Goal: Task Accomplishment & Management: Manage account settings

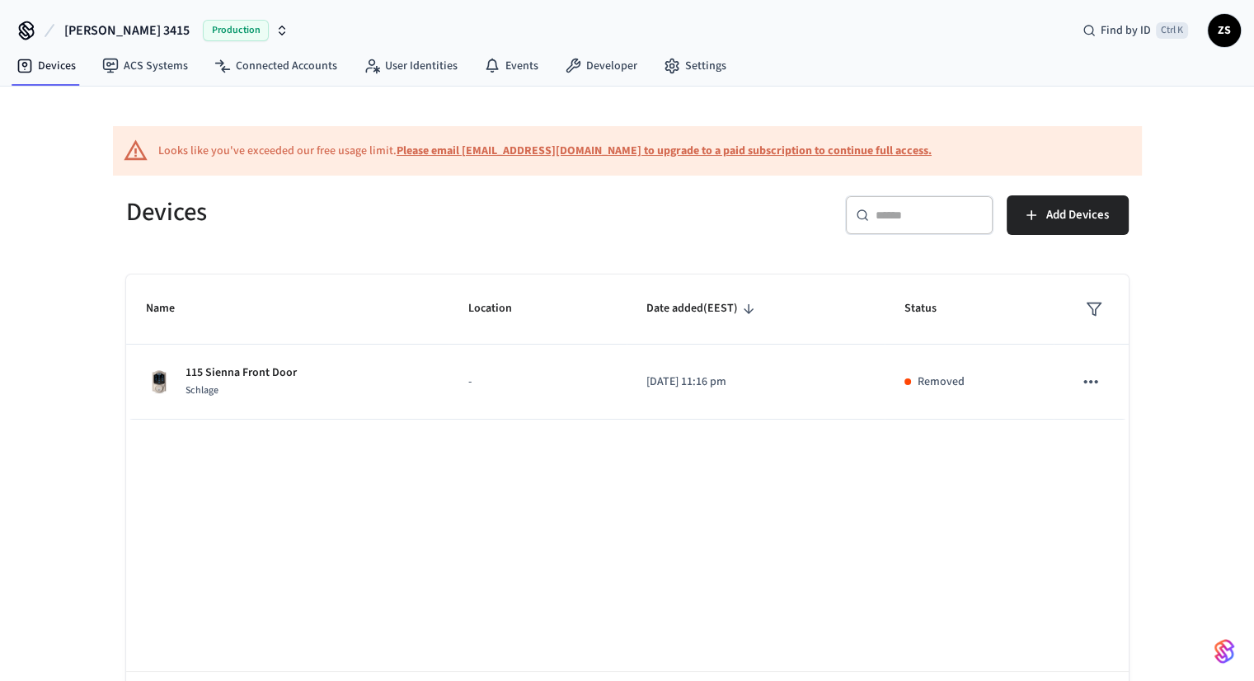
click at [106, 31] on span "[PERSON_NAME] 3415" at bounding box center [126, 31] width 125 height 20
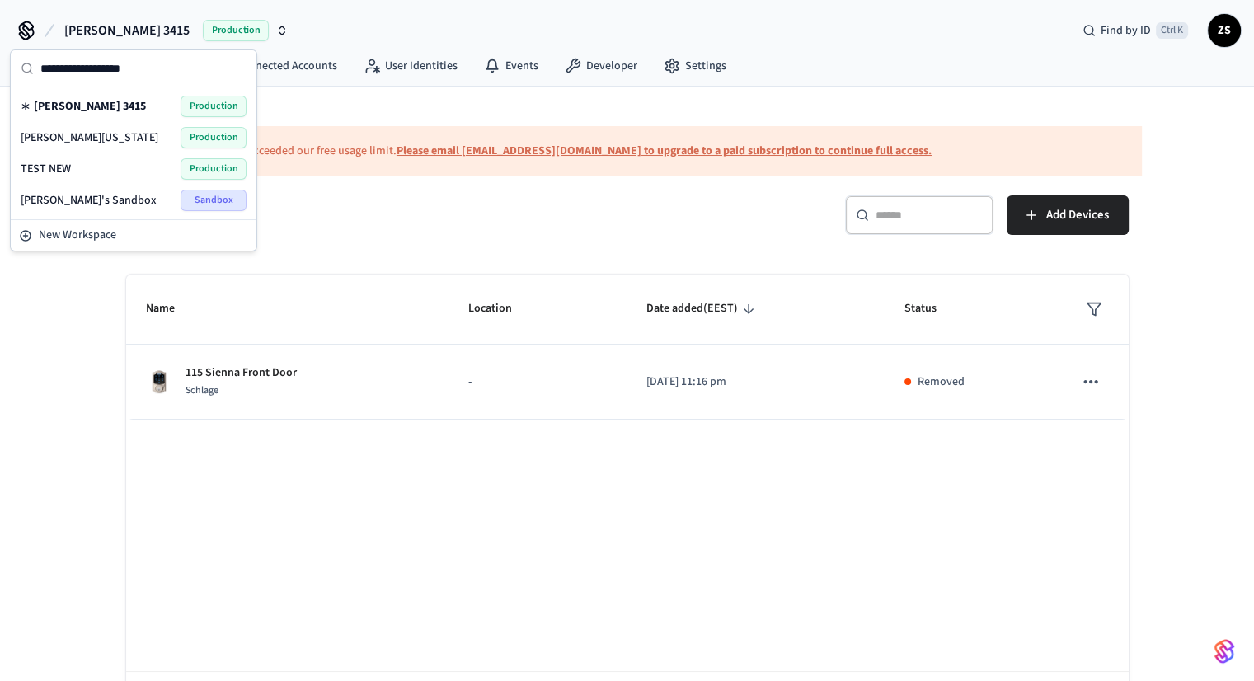
click at [96, 139] on div "[PERSON_NAME] [US_STATE] Production" at bounding box center [134, 137] width 226 height 21
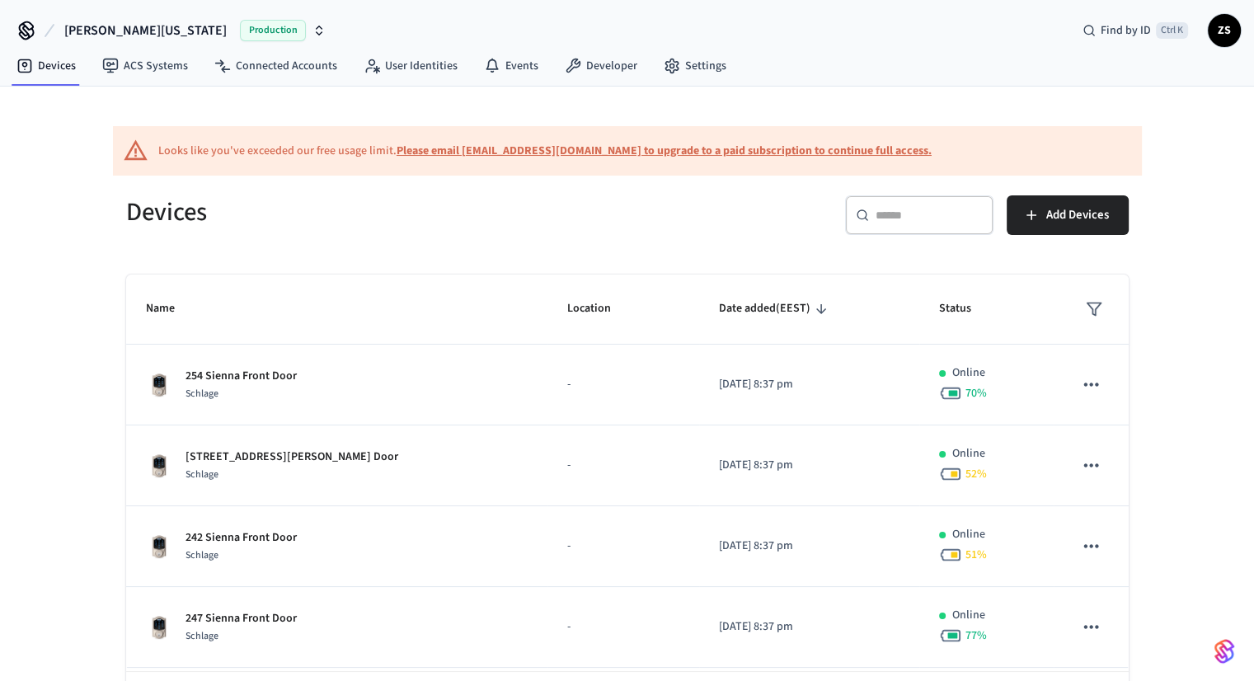
click at [941, 218] on input "text" at bounding box center [928, 215] width 107 height 16
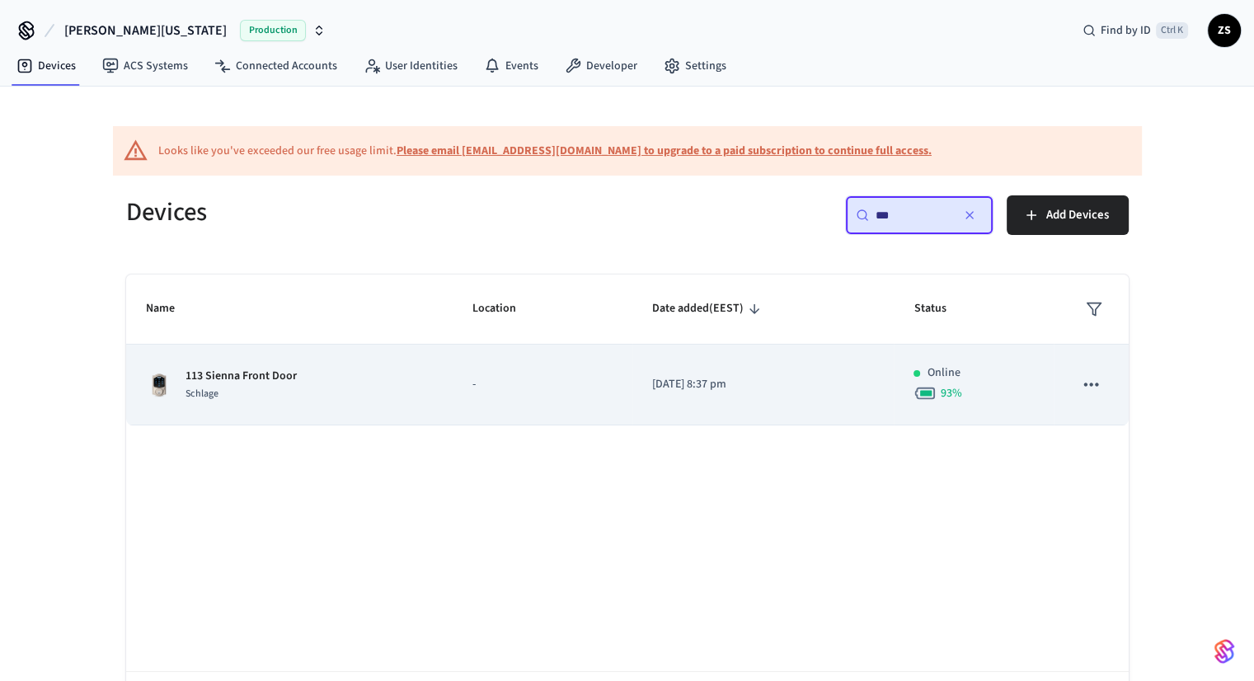
type input "***"
click at [722, 397] on td "[DATE] 8:37 pm" at bounding box center [763, 385] width 262 height 81
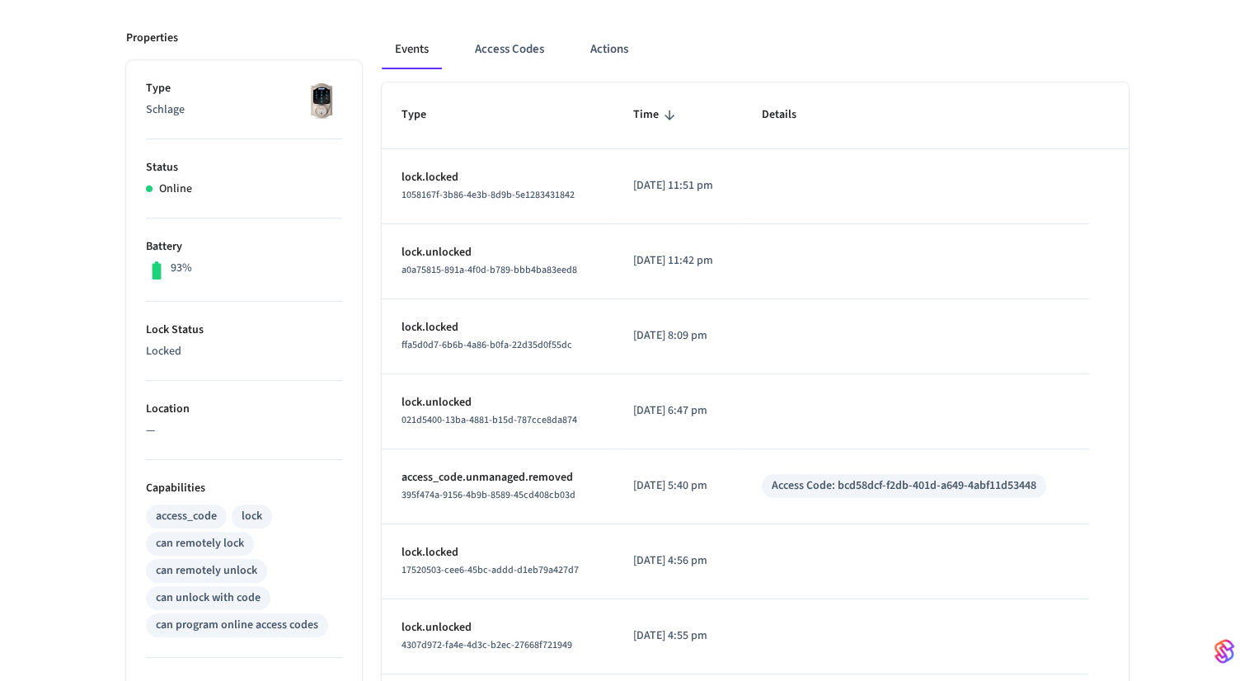
scroll to position [275, 0]
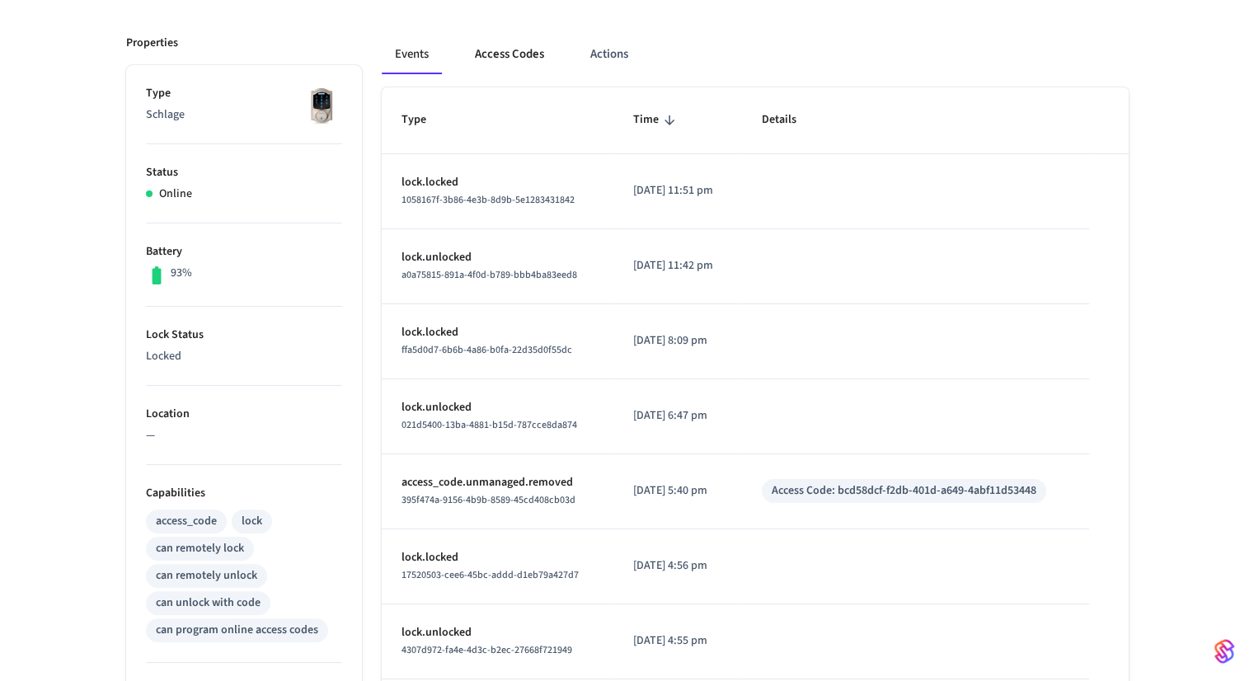
click at [512, 59] on button "Access Codes" at bounding box center [510, 55] width 96 height 40
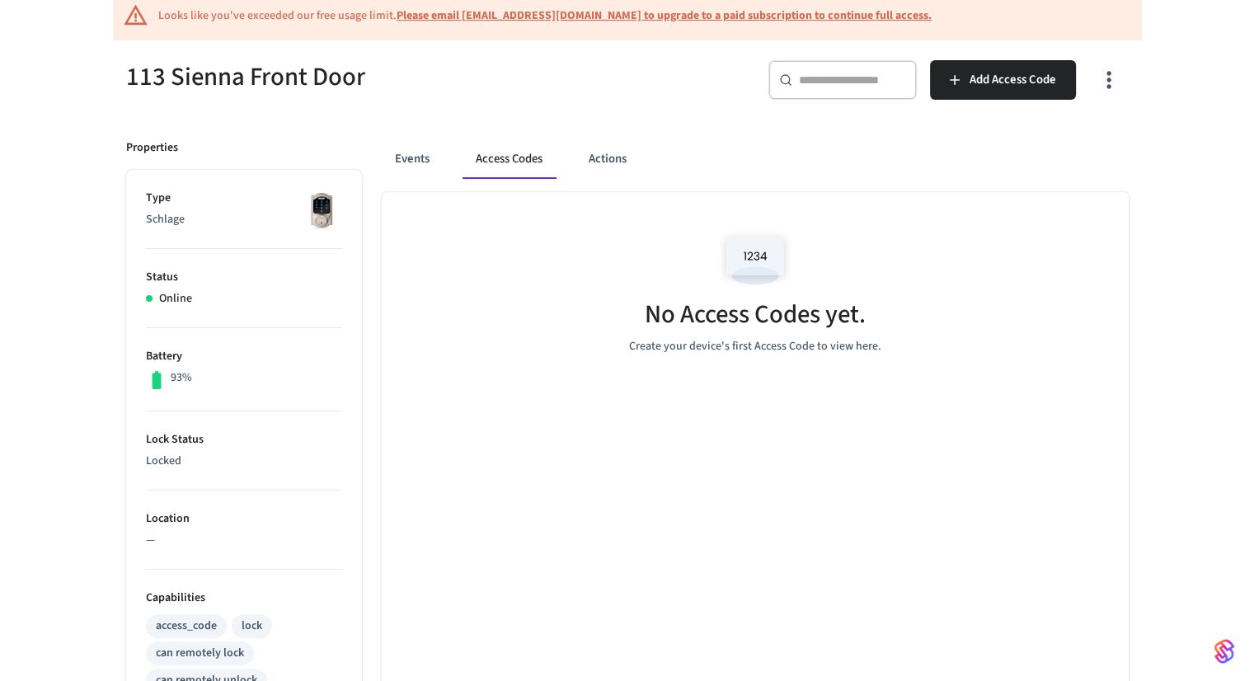
scroll to position [150, 0]
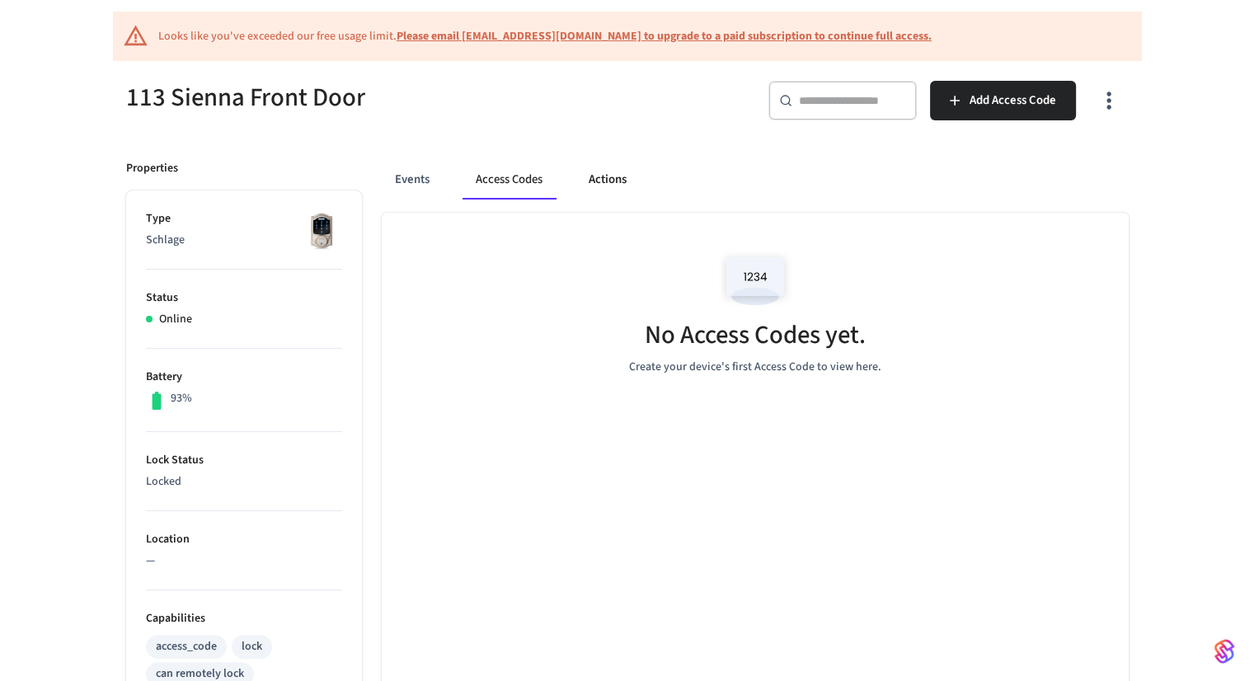
click at [617, 183] on button "Actions" at bounding box center [607, 180] width 64 height 40
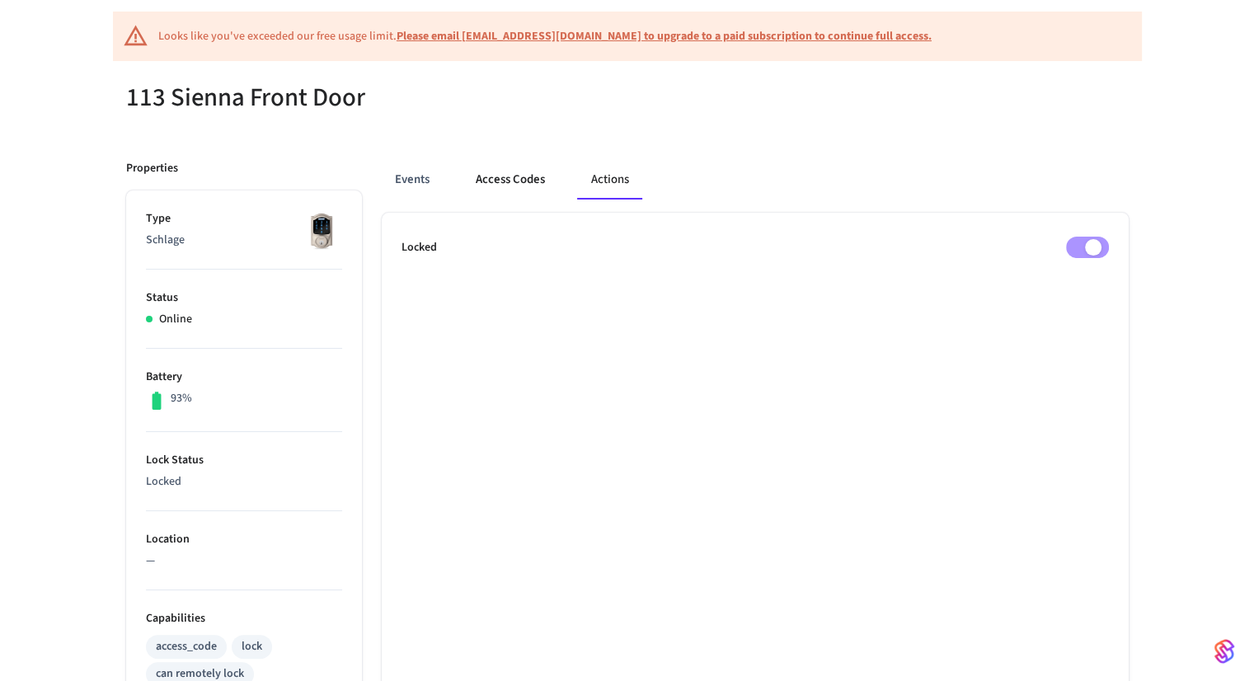
click at [528, 182] on button "Access Codes" at bounding box center [510, 180] width 96 height 40
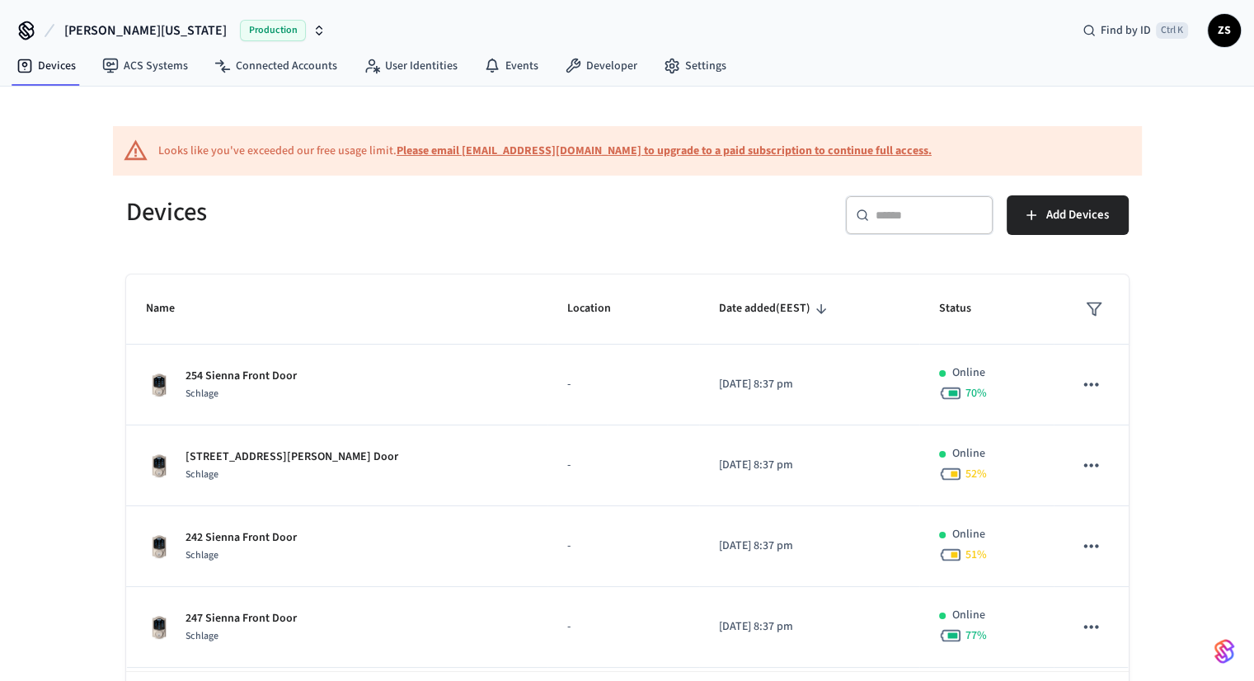
click at [904, 228] on div "​ ​" at bounding box center [919, 215] width 148 height 40
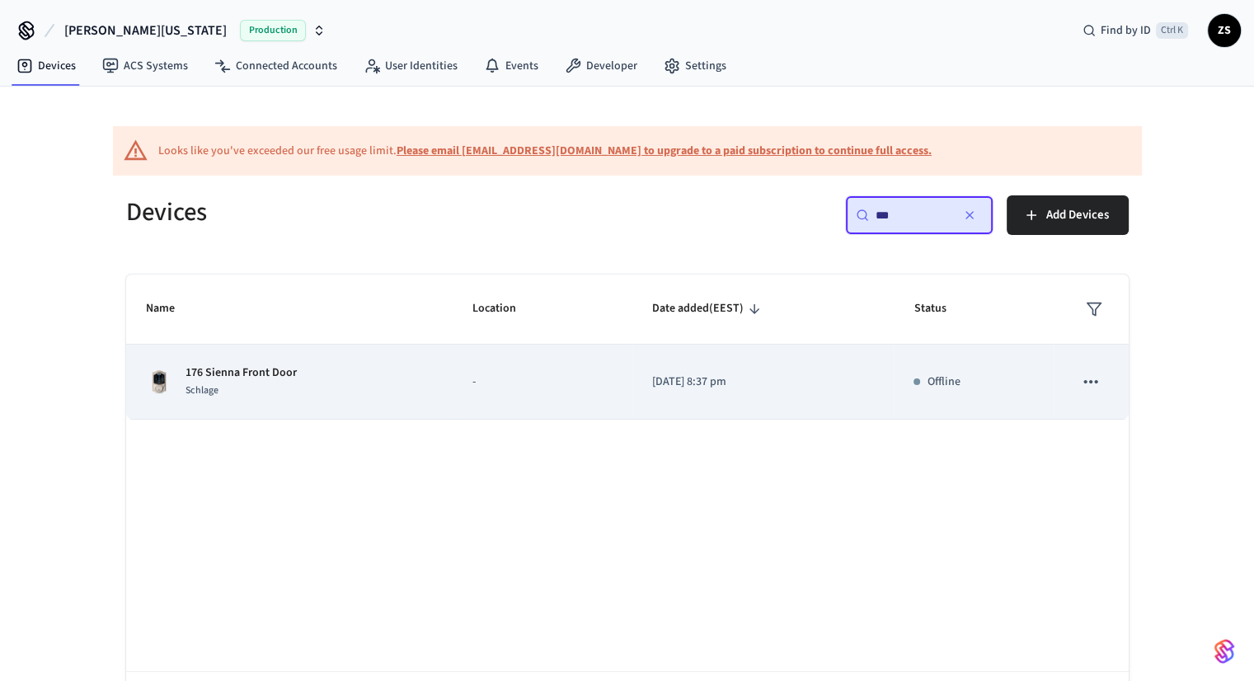
type input "***"
click at [692, 390] on td "[DATE] 8:37 pm" at bounding box center [763, 382] width 262 height 75
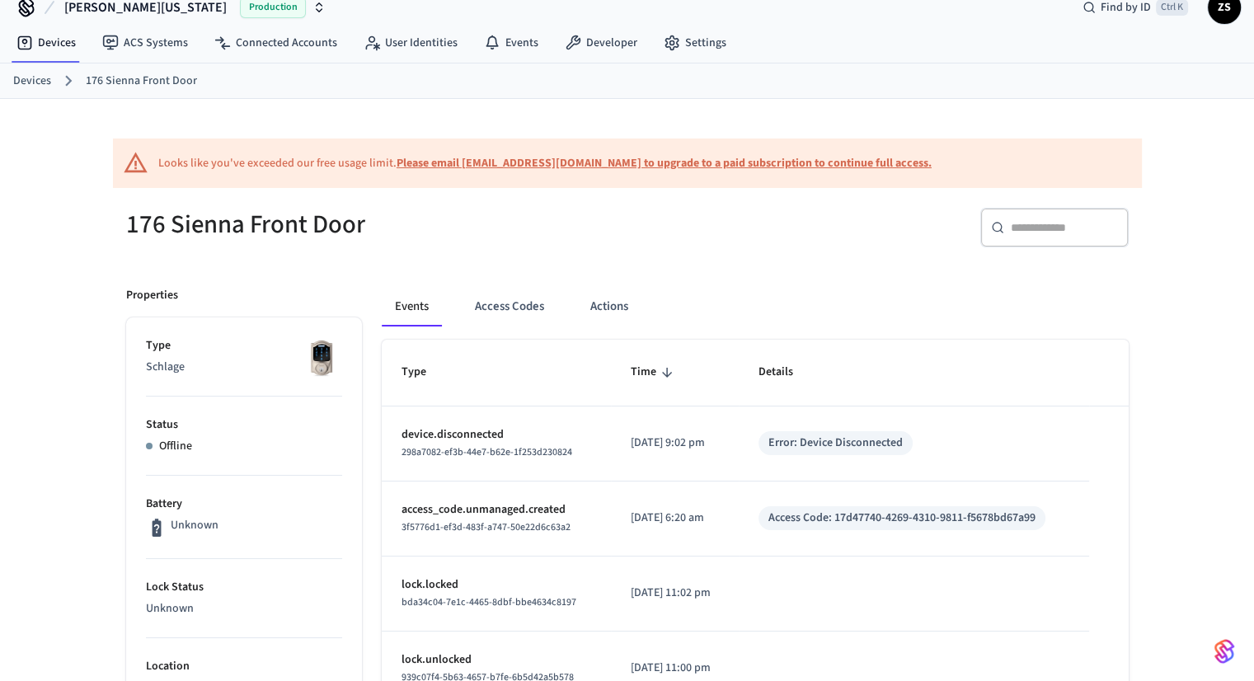
scroll to position [30, 0]
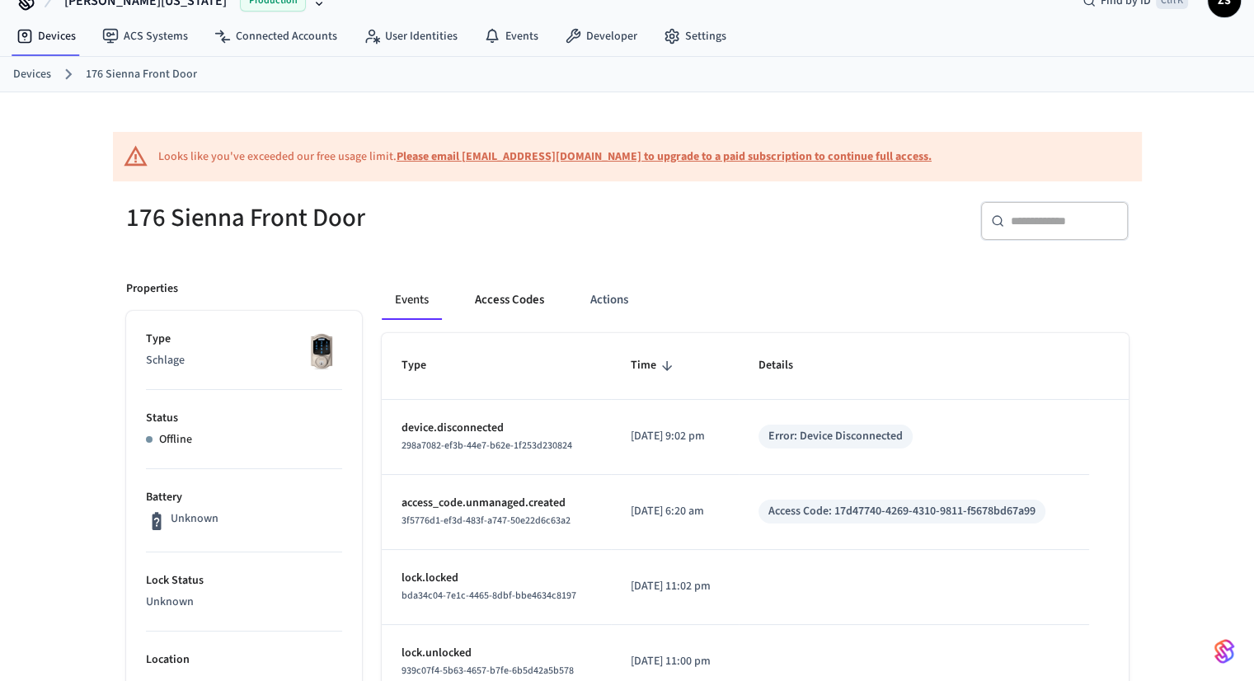
click at [508, 298] on button "Access Codes" at bounding box center [510, 300] width 96 height 40
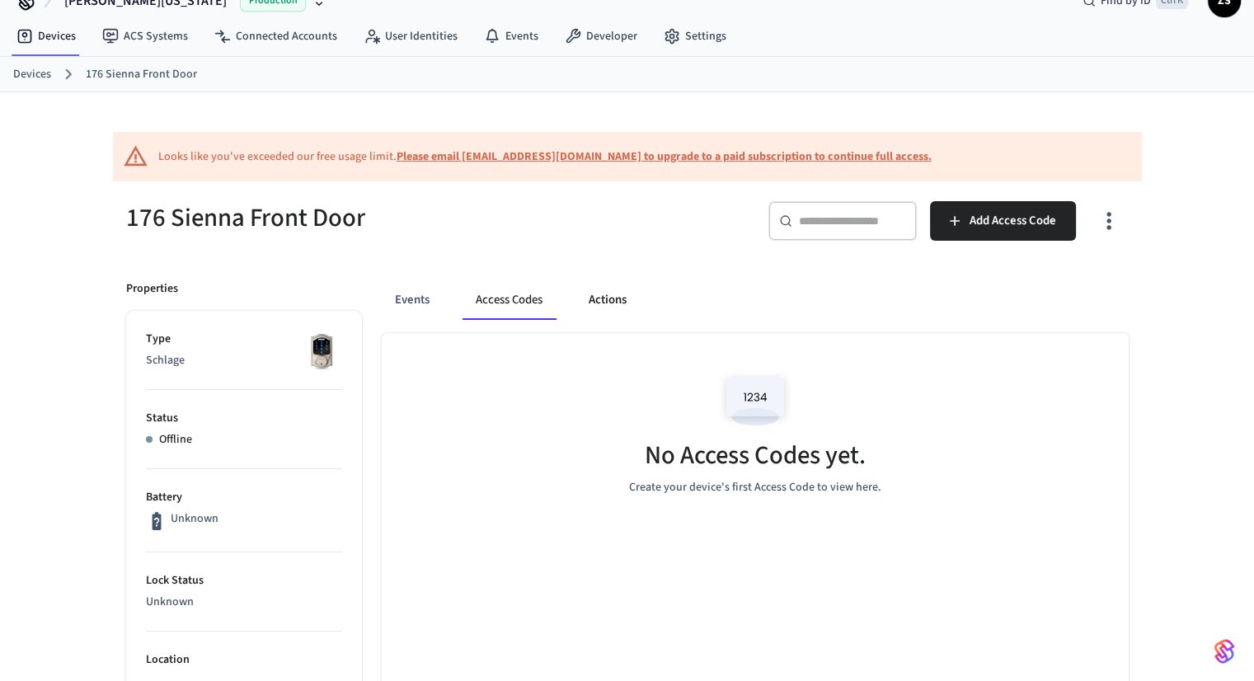
click at [591, 298] on button "Actions" at bounding box center [607, 300] width 64 height 40
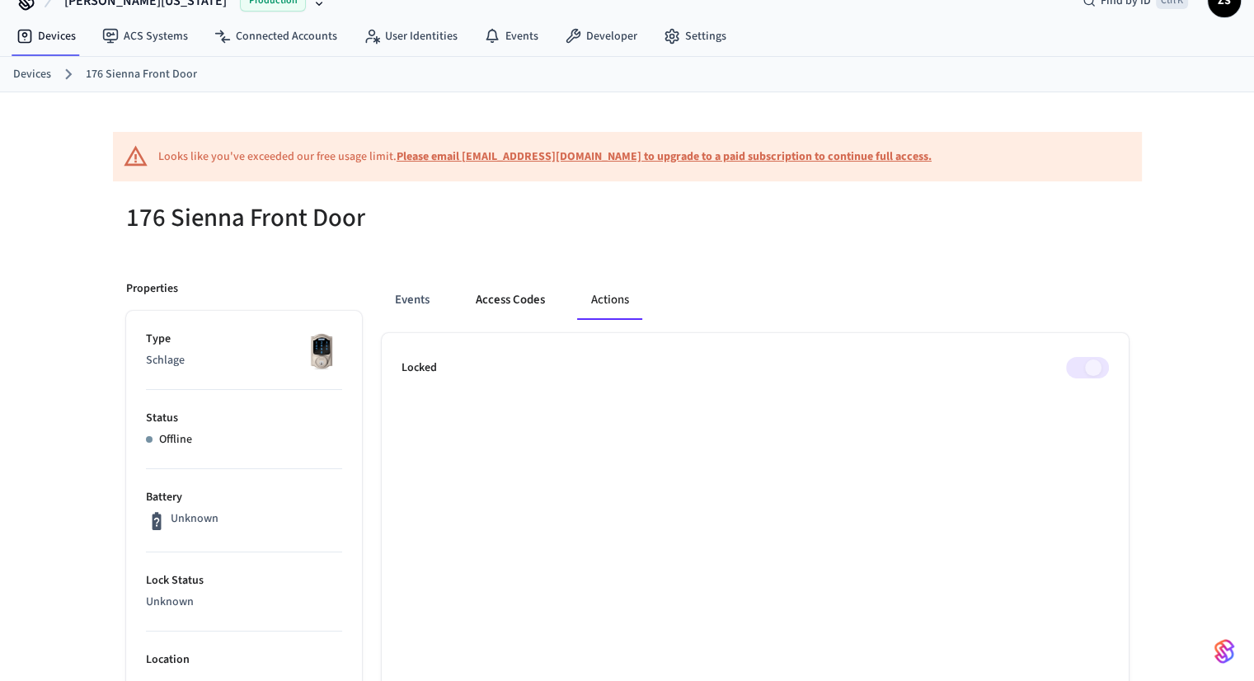
click at [512, 298] on button "Access Codes" at bounding box center [510, 300] width 96 height 40
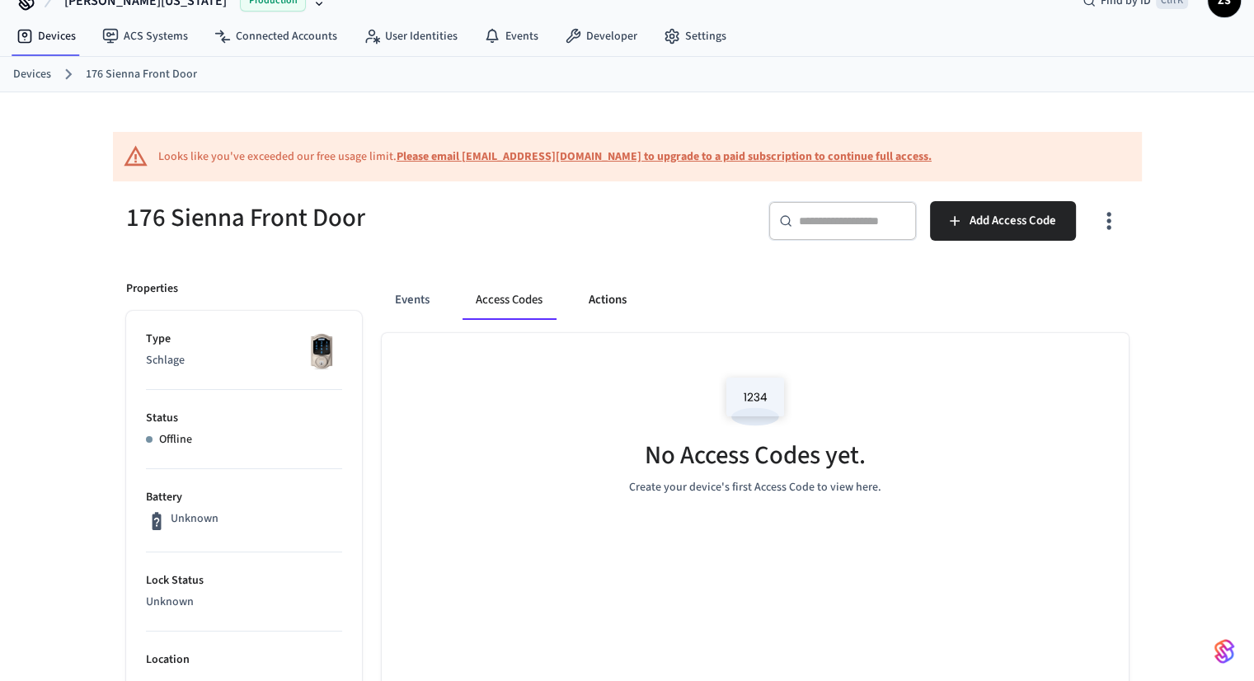
click at [604, 308] on button "Actions" at bounding box center [607, 300] width 64 height 40
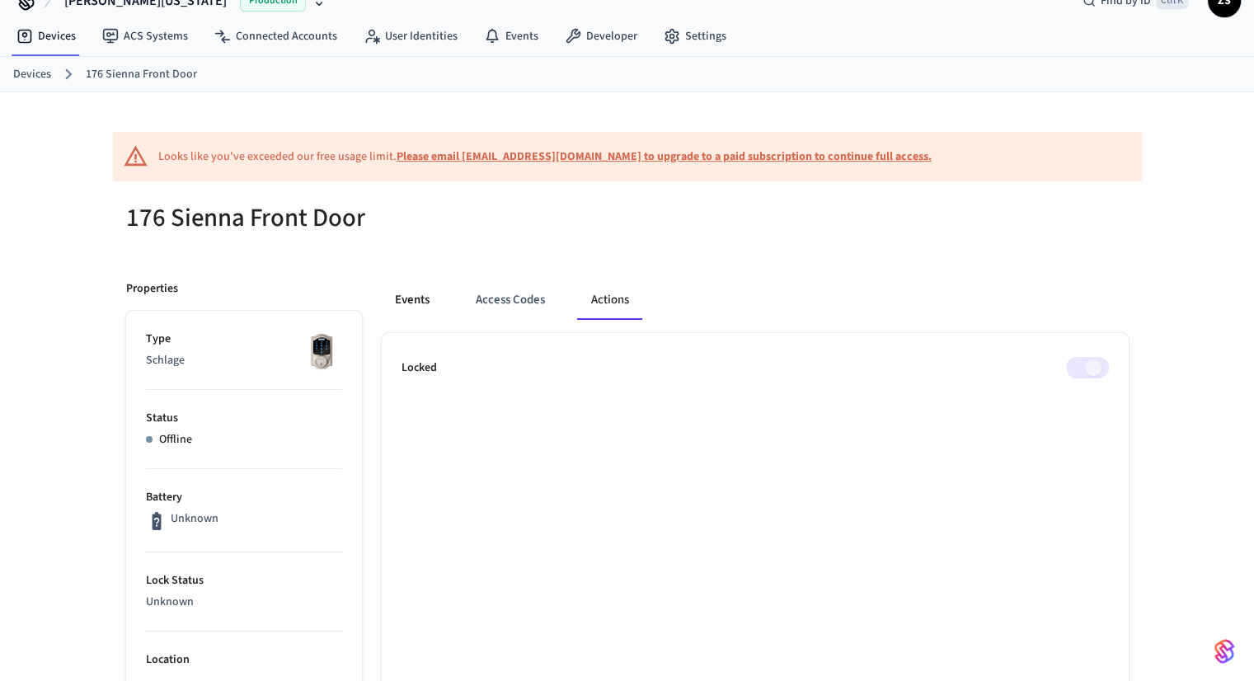
click at [429, 298] on button "Events" at bounding box center [412, 300] width 61 height 40
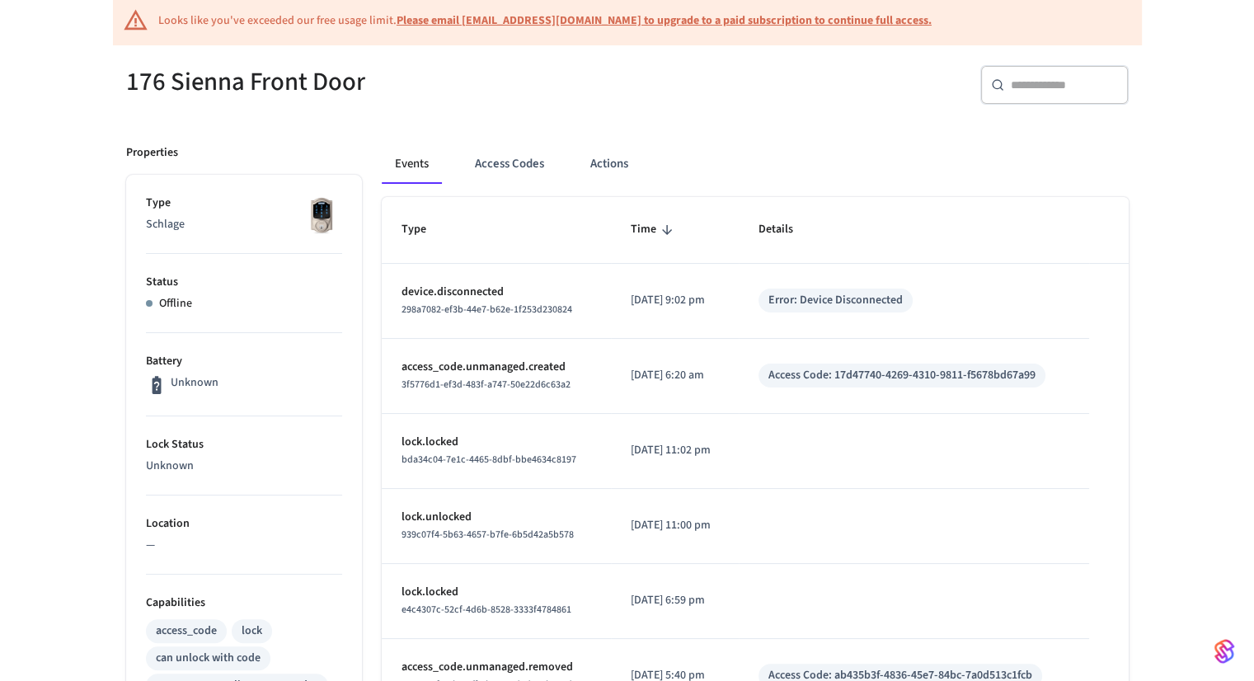
scroll to position [650, 0]
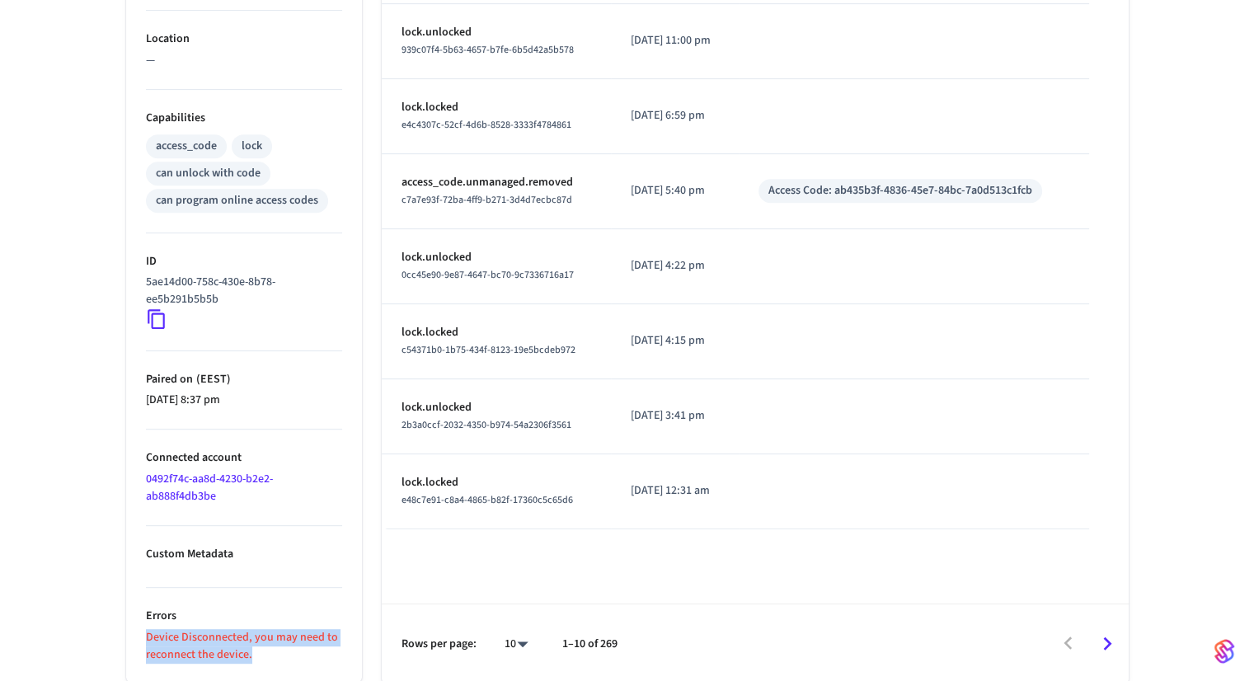
drag, startPoint x: 140, startPoint y: 635, endPoint x: 303, endPoint y: 680, distance: 169.4
click at [303, 680] on html "[PERSON_NAME] [US_STATE] Production Find by ID Ctrl K ZS Devices ACS Systems Co…" at bounding box center [627, 17] width 1254 height 1334
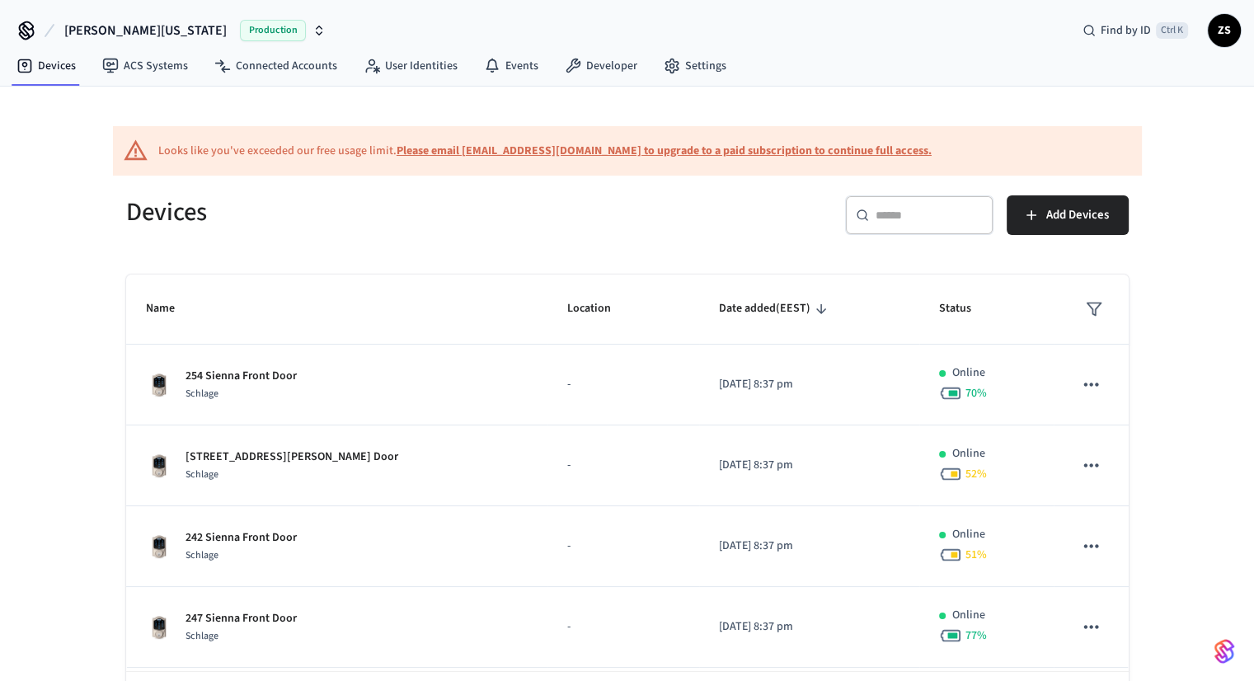
click at [923, 228] on div "​ ​" at bounding box center [919, 215] width 148 height 40
click at [909, 223] on div "​ ​" at bounding box center [919, 215] width 148 height 40
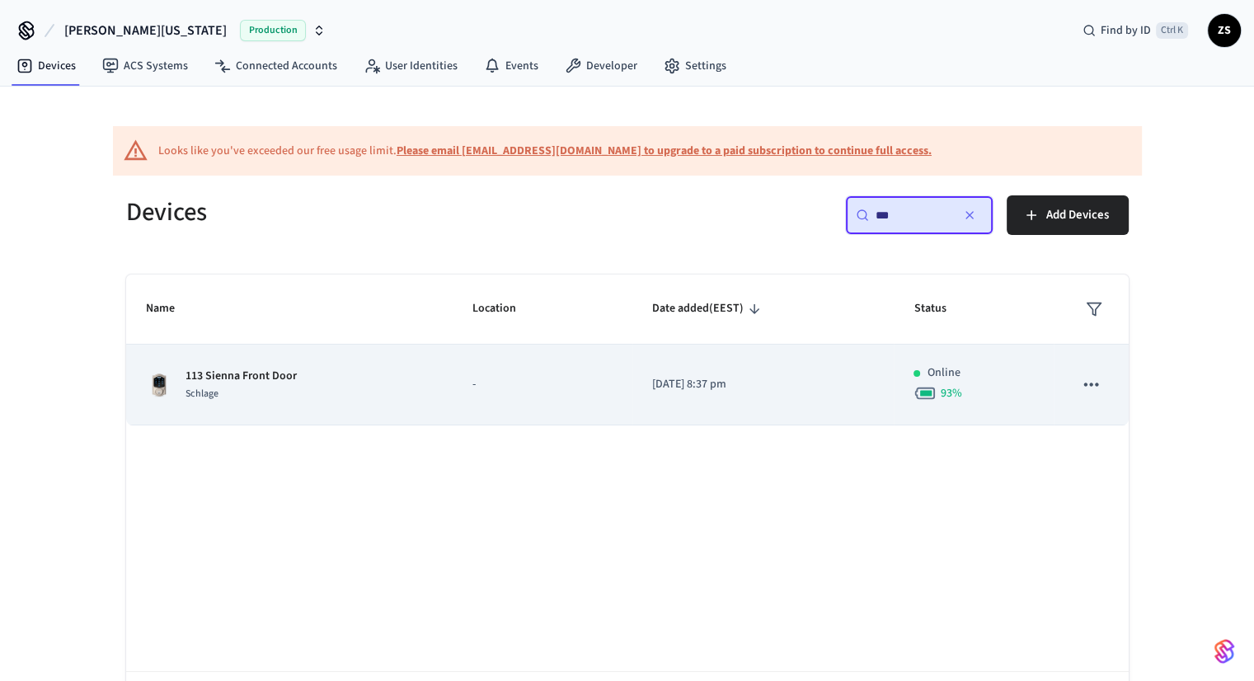
type input "***"
click at [535, 383] on p "-" at bounding box center [542, 384] width 140 height 17
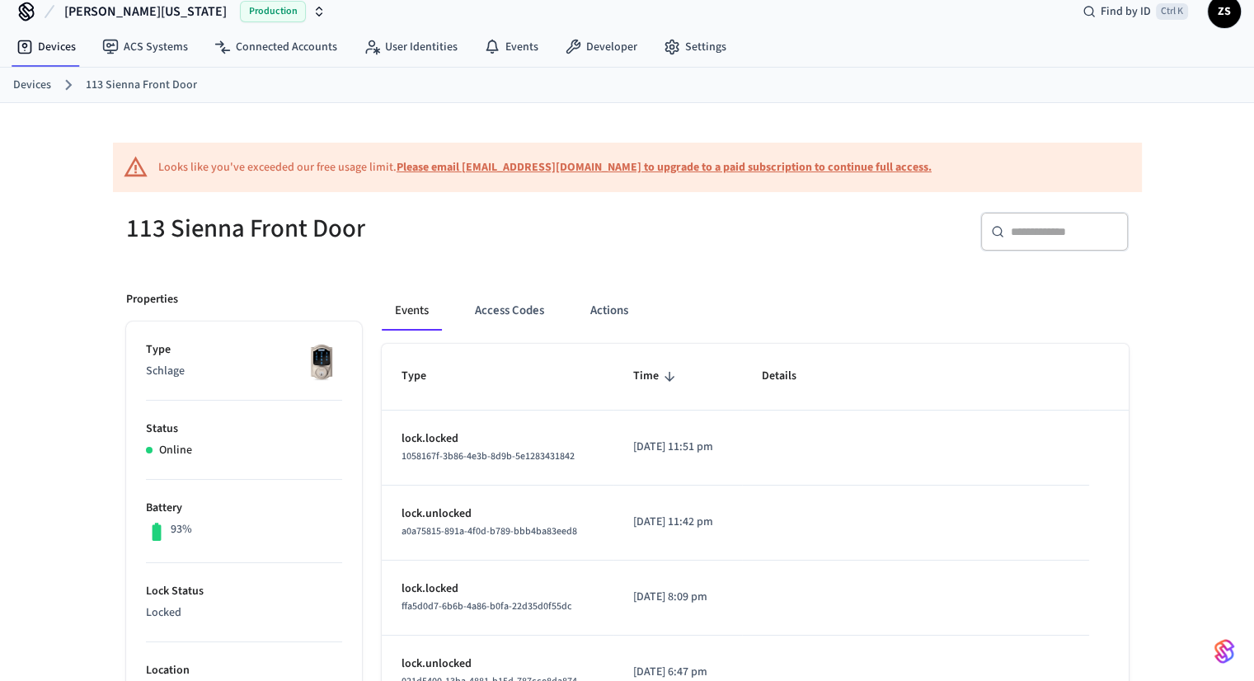
scroll to position [20, 0]
drag, startPoint x: 637, startPoint y: 446, endPoint x: 684, endPoint y: 447, distance: 47.0
click at [684, 447] on p "[DATE] 11:51 pm" at bounding box center [677, 446] width 88 height 17
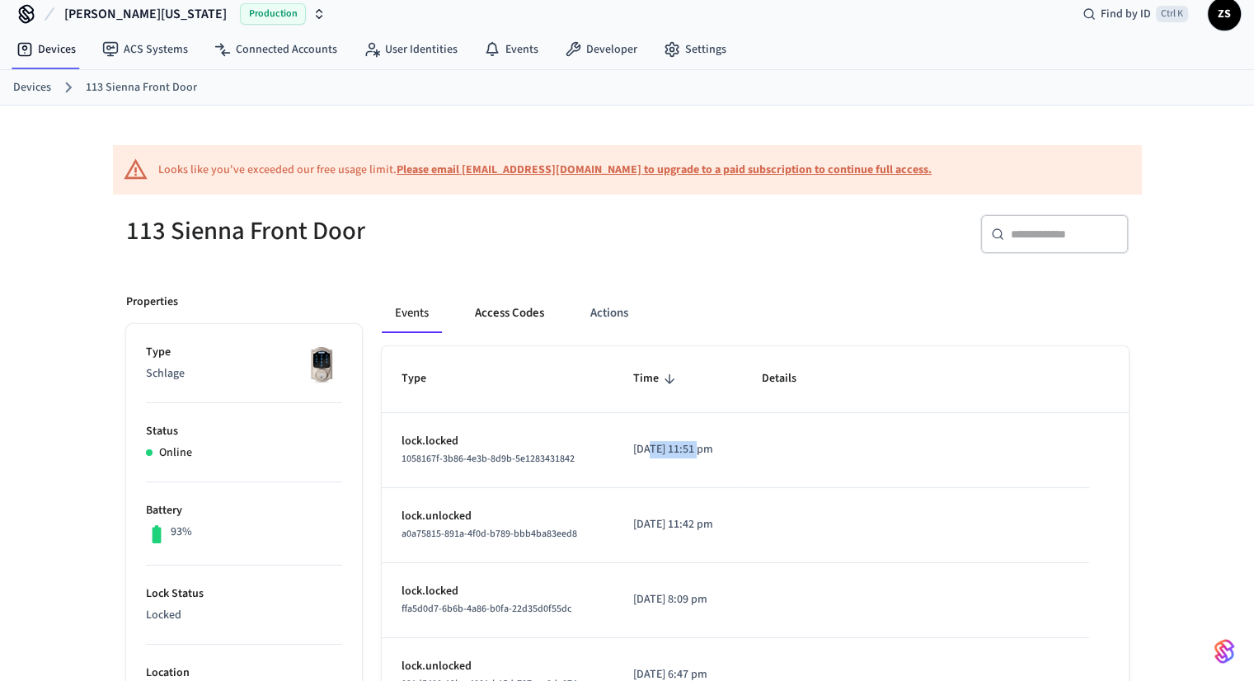
click at [502, 326] on button "Access Codes" at bounding box center [510, 313] width 96 height 40
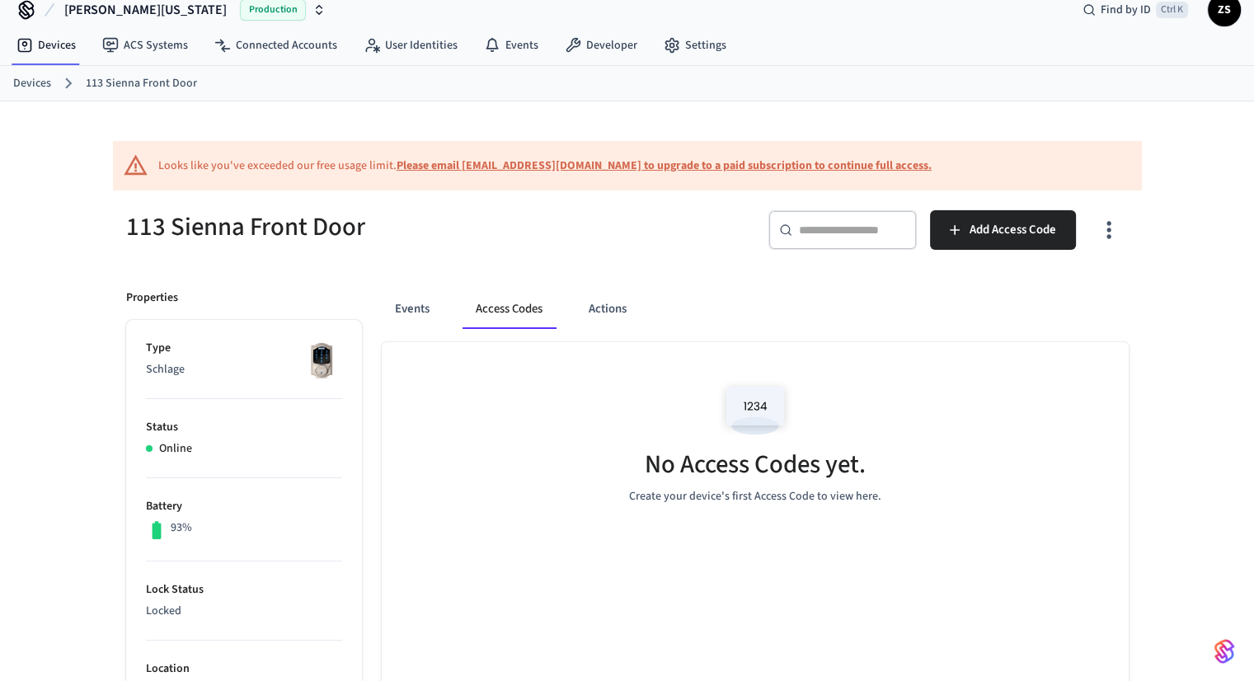
scroll to position [0, 0]
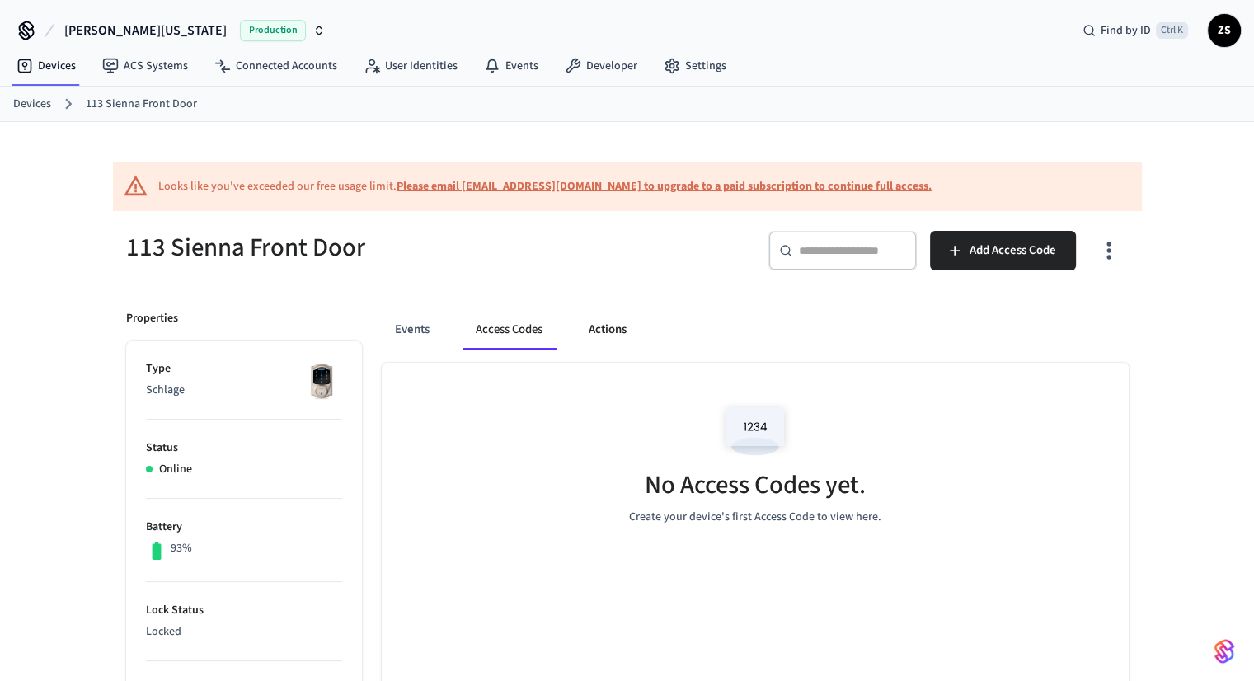
click at [618, 339] on button "Actions" at bounding box center [607, 330] width 64 height 40
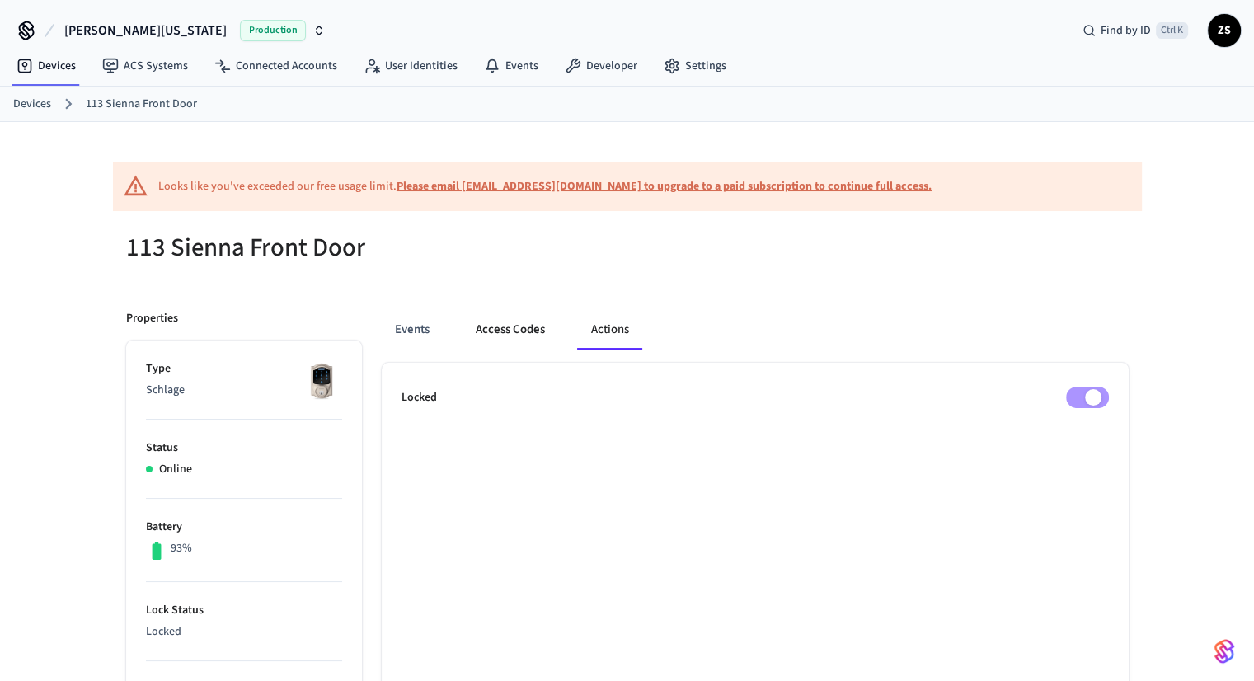
click at [496, 331] on button "Access Codes" at bounding box center [510, 330] width 96 height 40
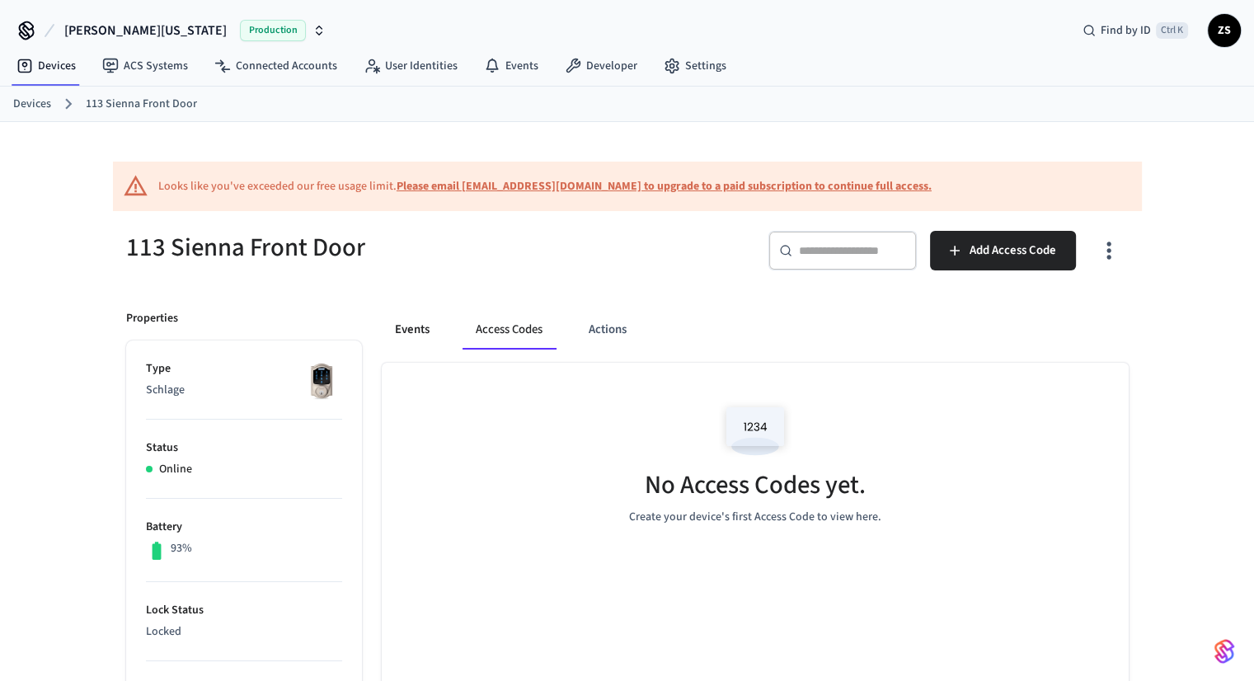
click at [423, 327] on button "Events" at bounding box center [412, 330] width 61 height 40
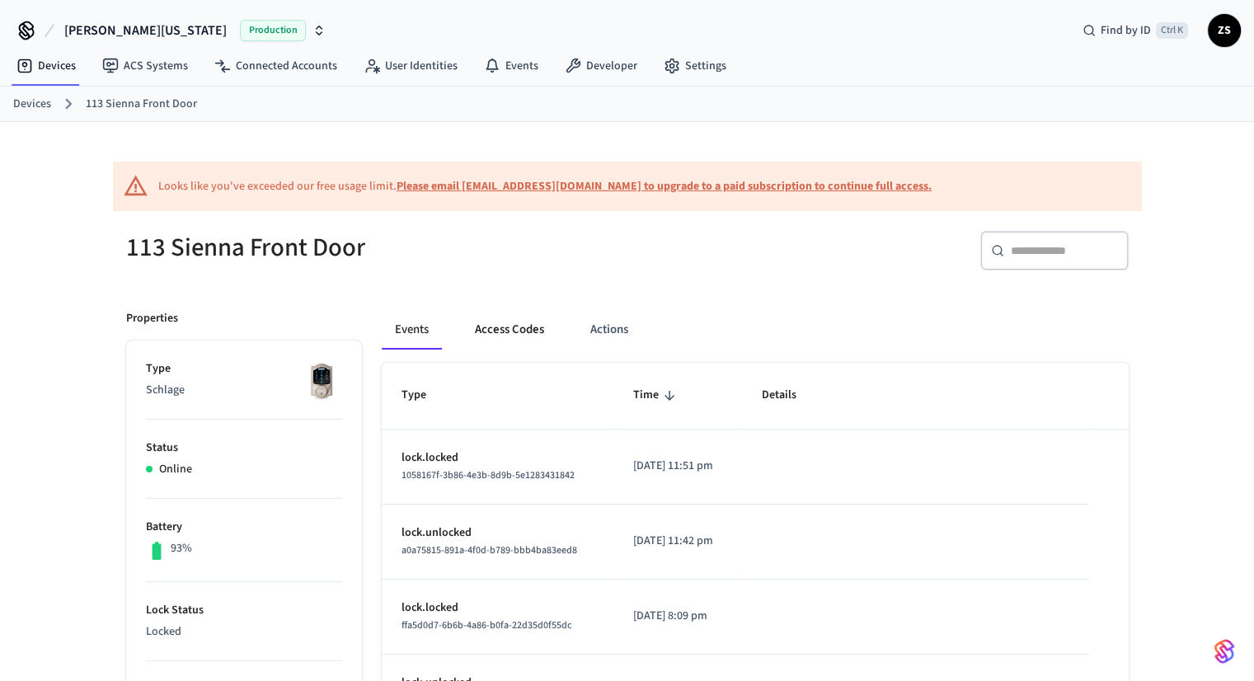
click at [513, 334] on button "Access Codes" at bounding box center [510, 330] width 96 height 40
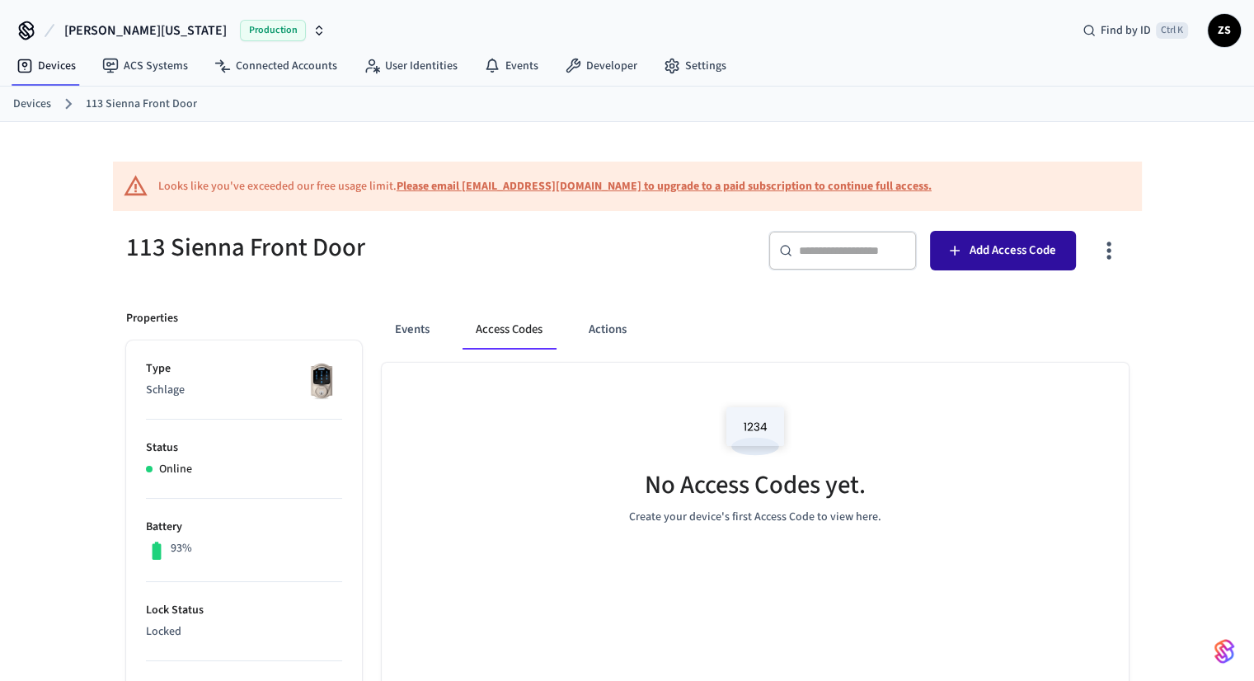
click at [982, 245] on span "Add Access Code" at bounding box center [1012, 250] width 87 height 21
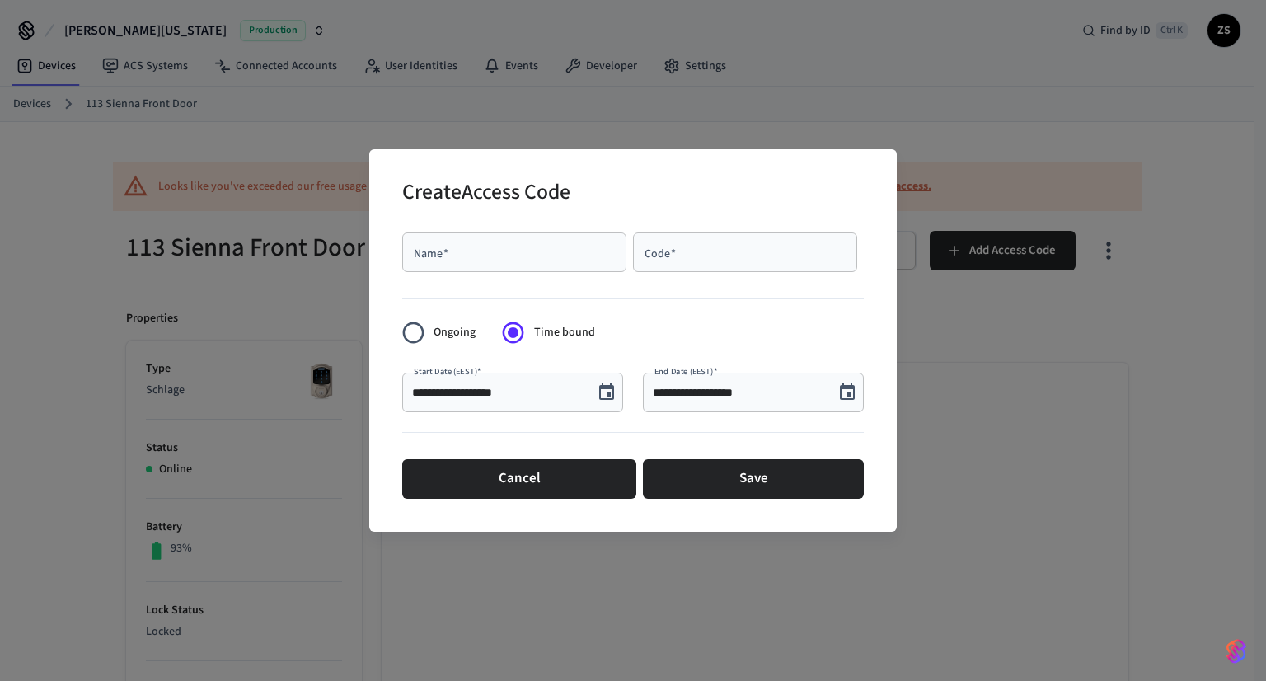
click at [521, 242] on div "Name   *" at bounding box center [514, 252] width 224 height 40
type input "**********"
click at [659, 260] on div "Code   *" at bounding box center [745, 252] width 224 height 40
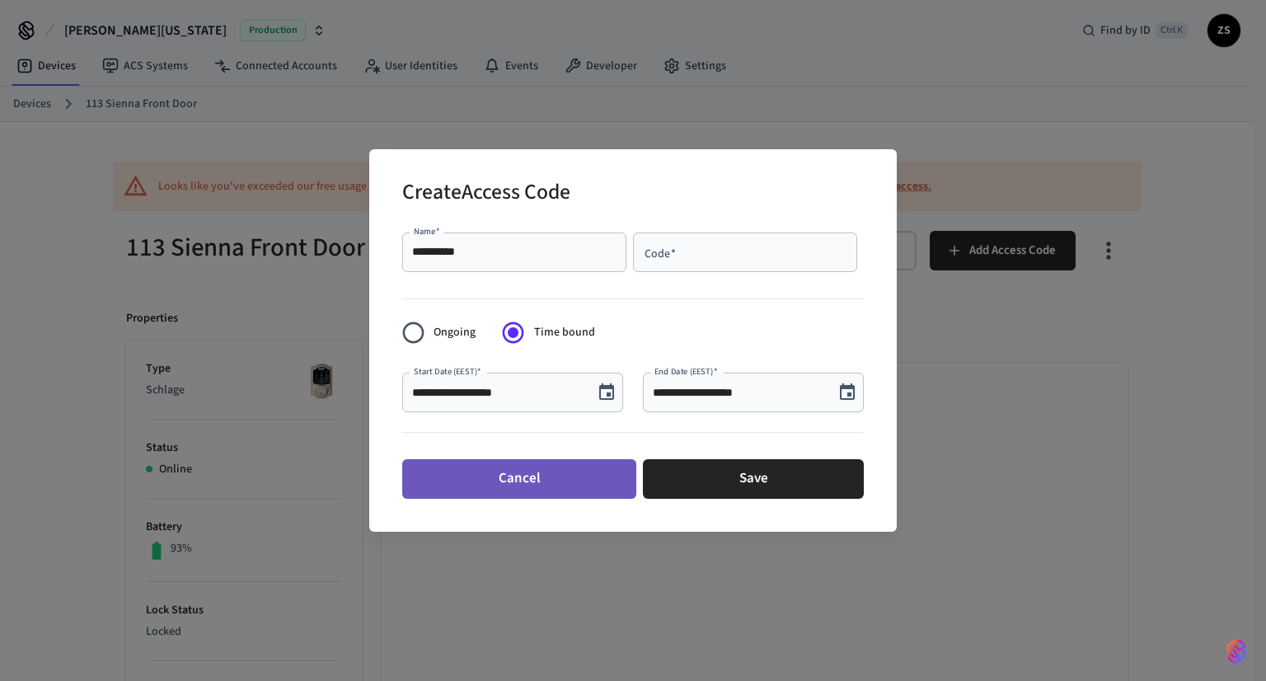
click at [580, 481] on button "Cancel" at bounding box center [519, 479] width 234 height 40
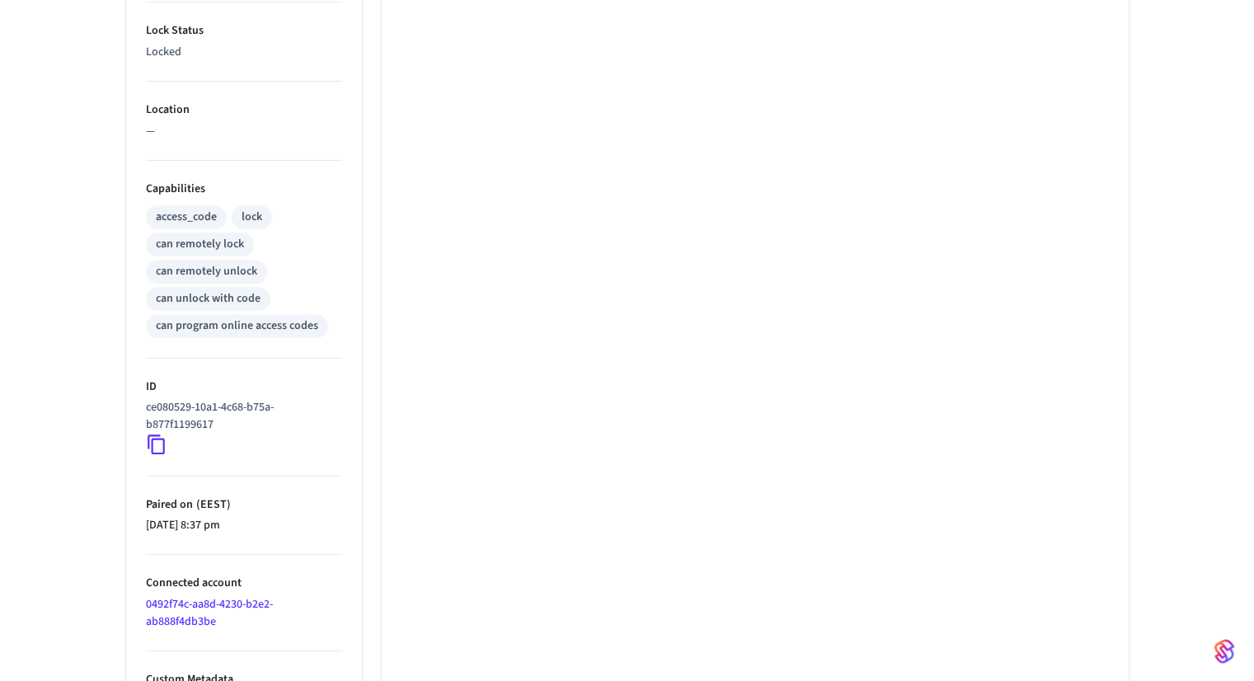
scroll to position [609, 0]
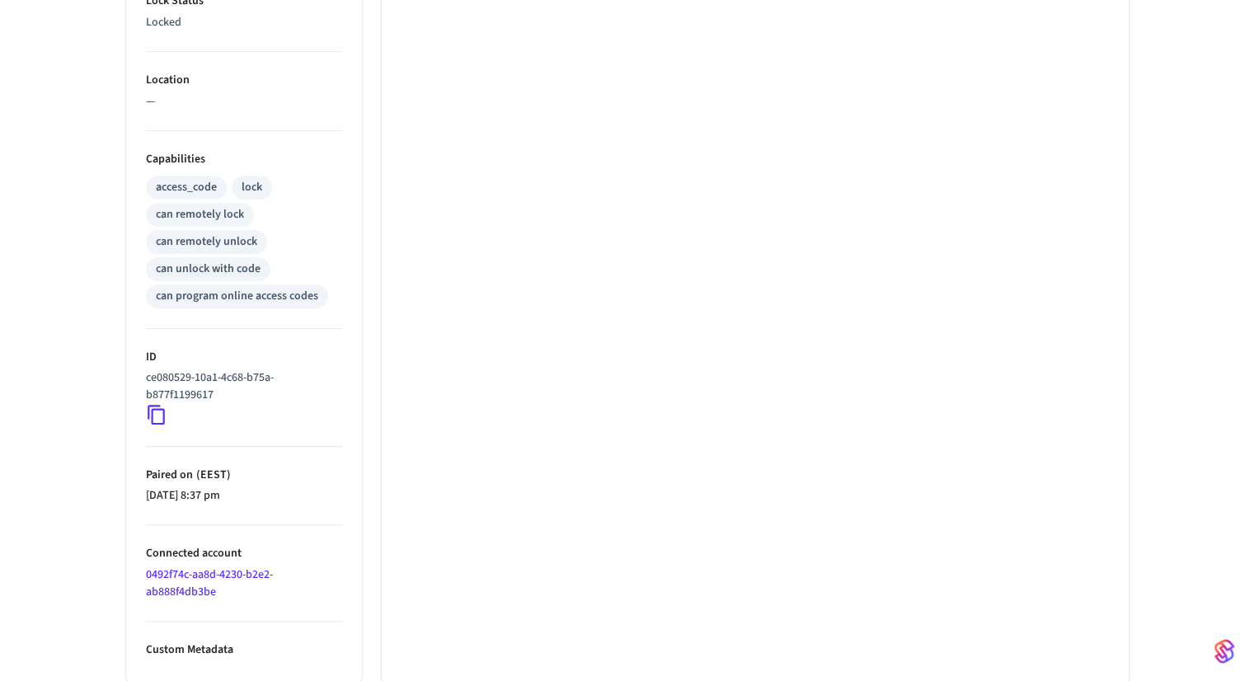
click at [187, 589] on link "0492f74c-aa8d-4230-b2e2-ab888f4db3be" at bounding box center [209, 583] width 127 height 34
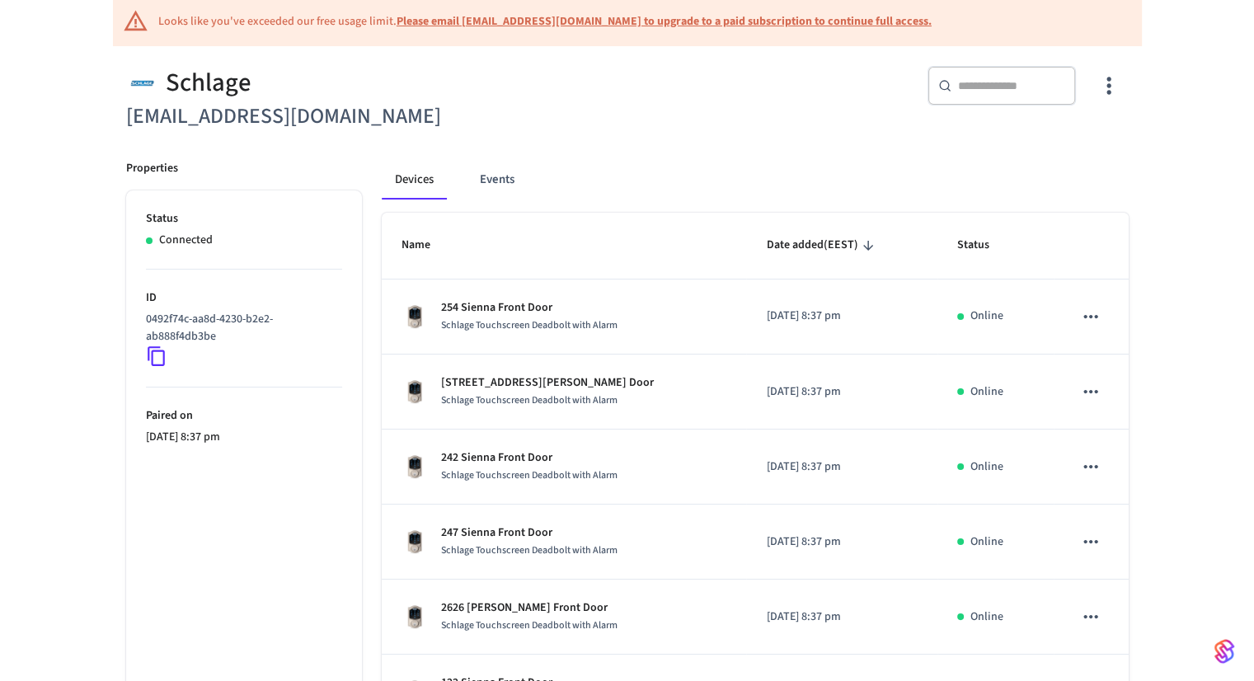
scroll to position [125, 0]
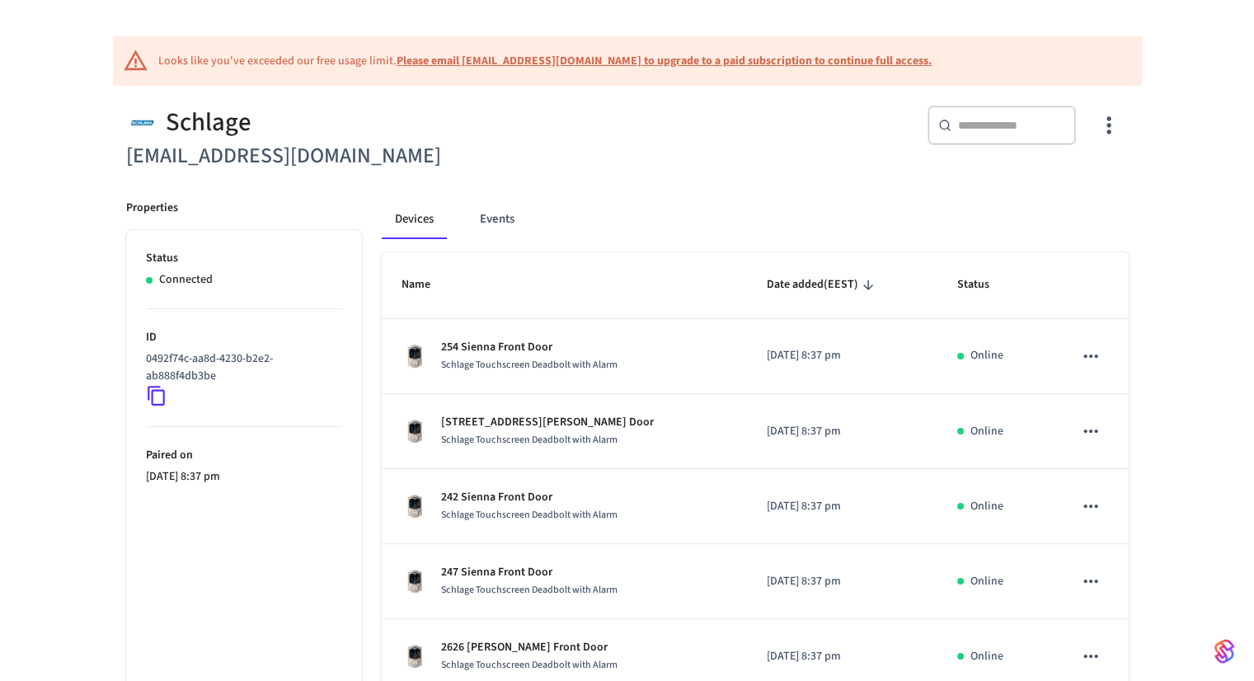
click at [1025, 128] on input "text" at bounding box center [1011, 125] width 107 height 16
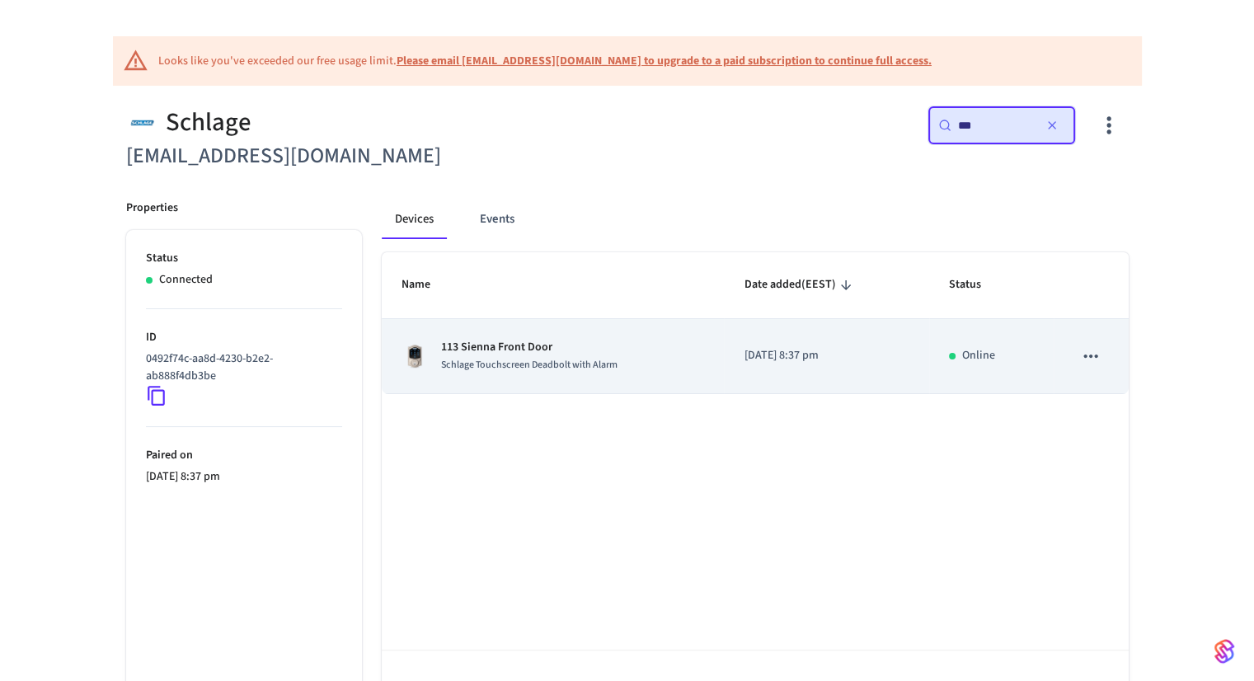
type input "***"
click at [687, 364] on div "113 Sienna Front Door Schlage Touchscreen Deadbolt with Alarm" at bounding box center [552, 356] width 303 height 35
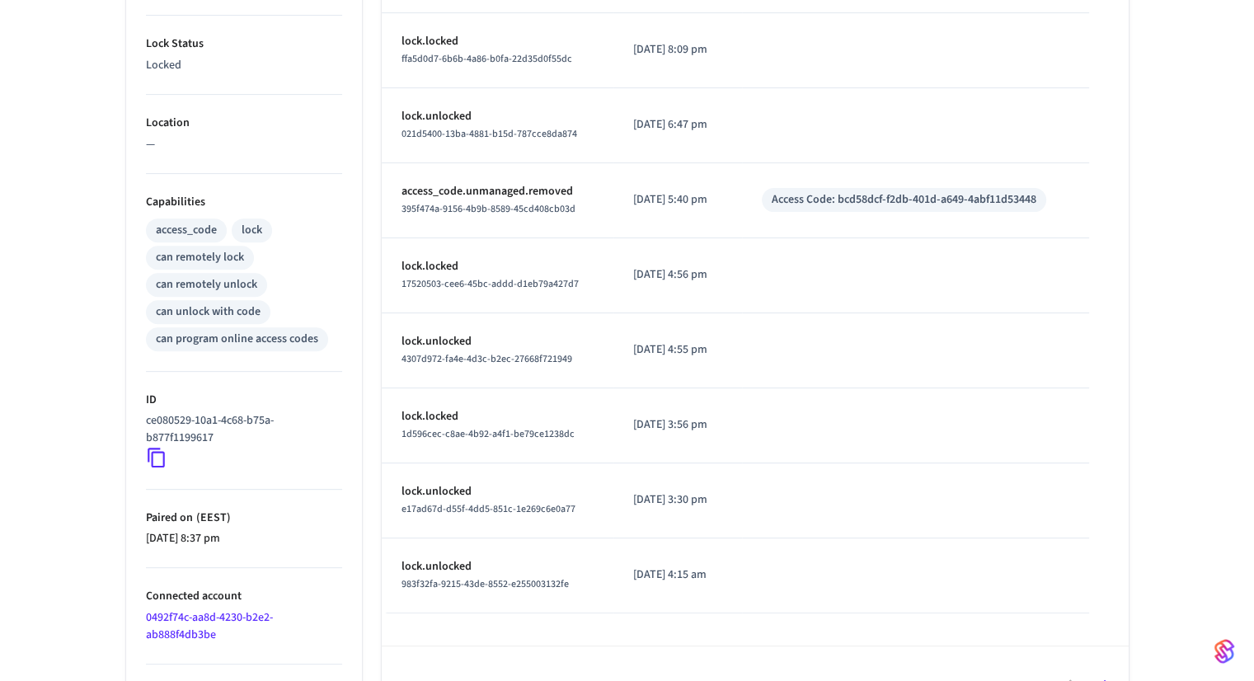
scroll to position [609, 0]
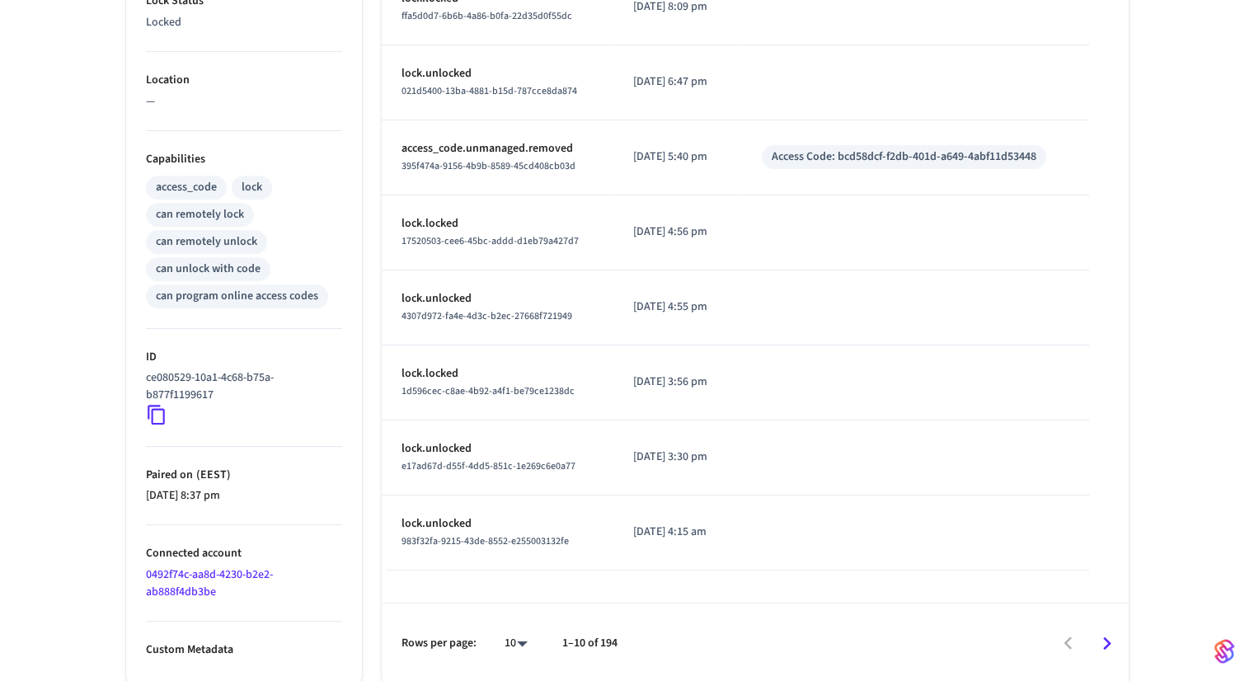
click at [157, 416] on icon at bounding box center [156, 414] width 21 height 21
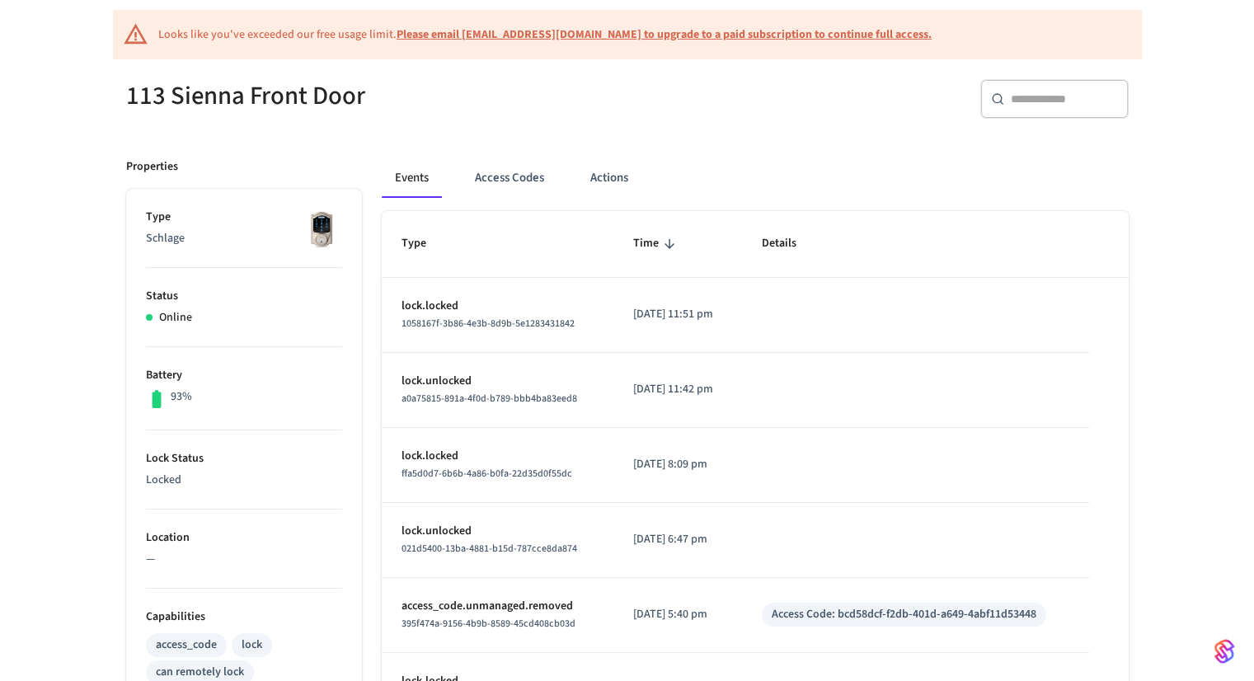
scroll to position [101, 0]
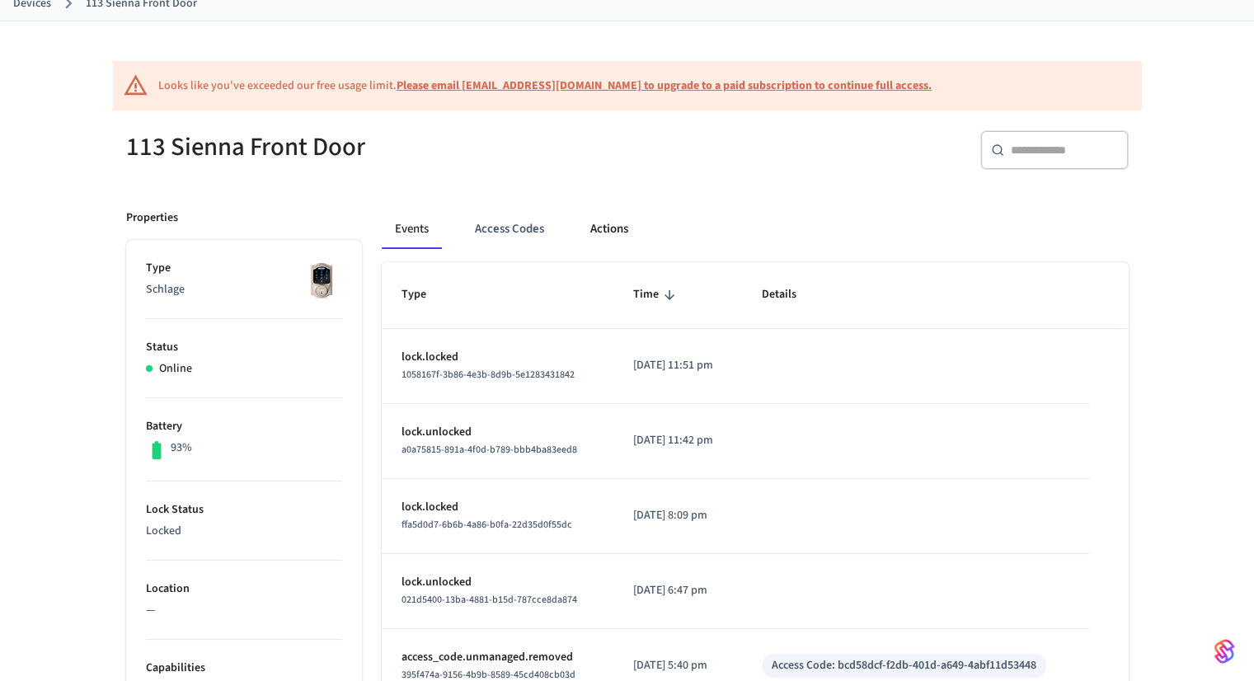
click at [615, 236] on button "Actions" at bounding box center [609, 229] width 64 height 40
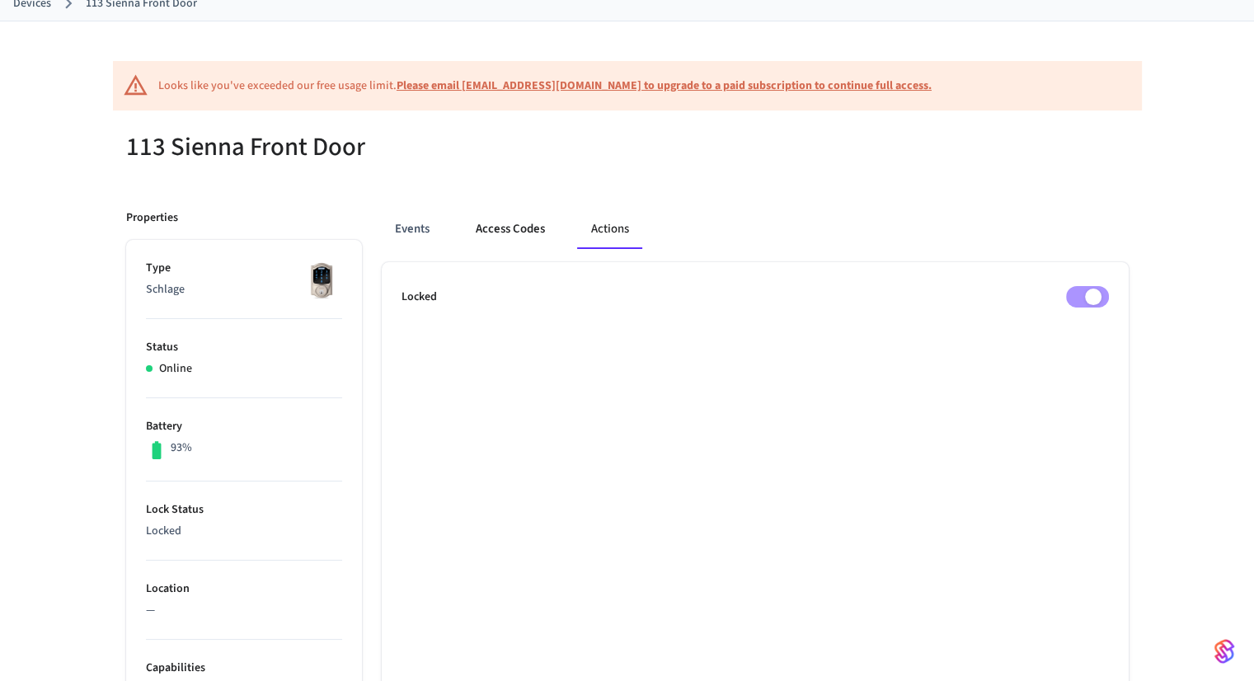
click at [511, 241] on button "Access Codes" at bounding box center [510, 229] width 96 height 40
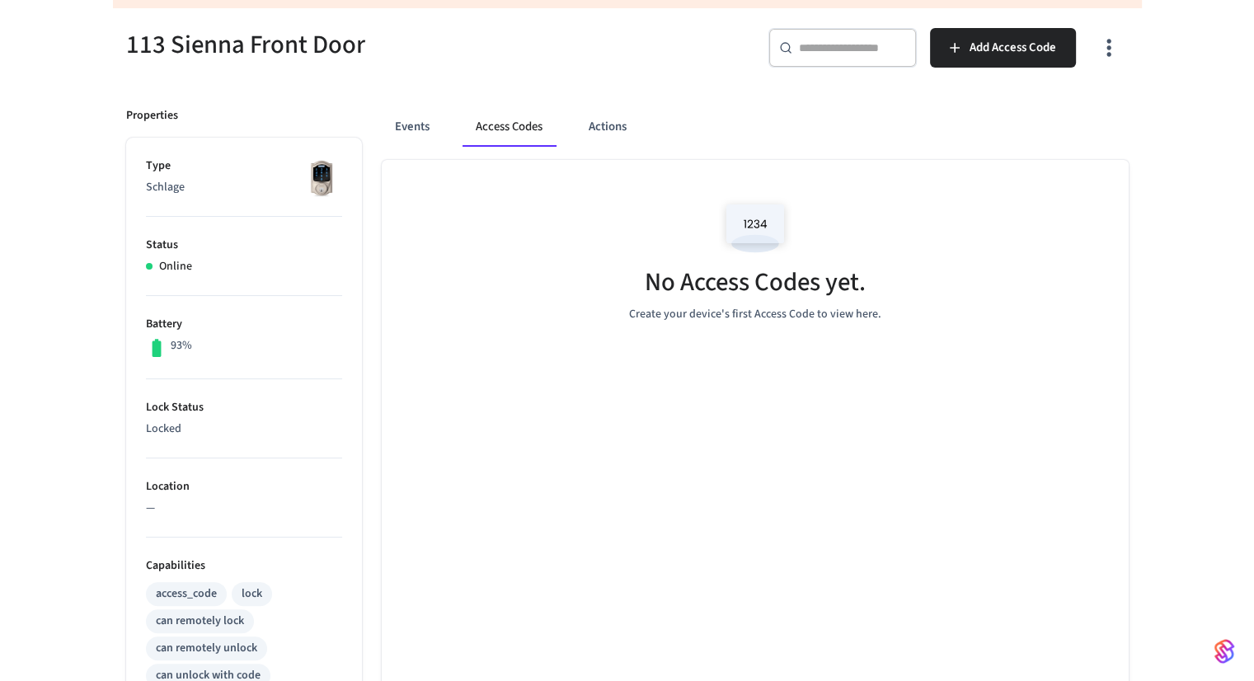
scroll to position [195, 0]
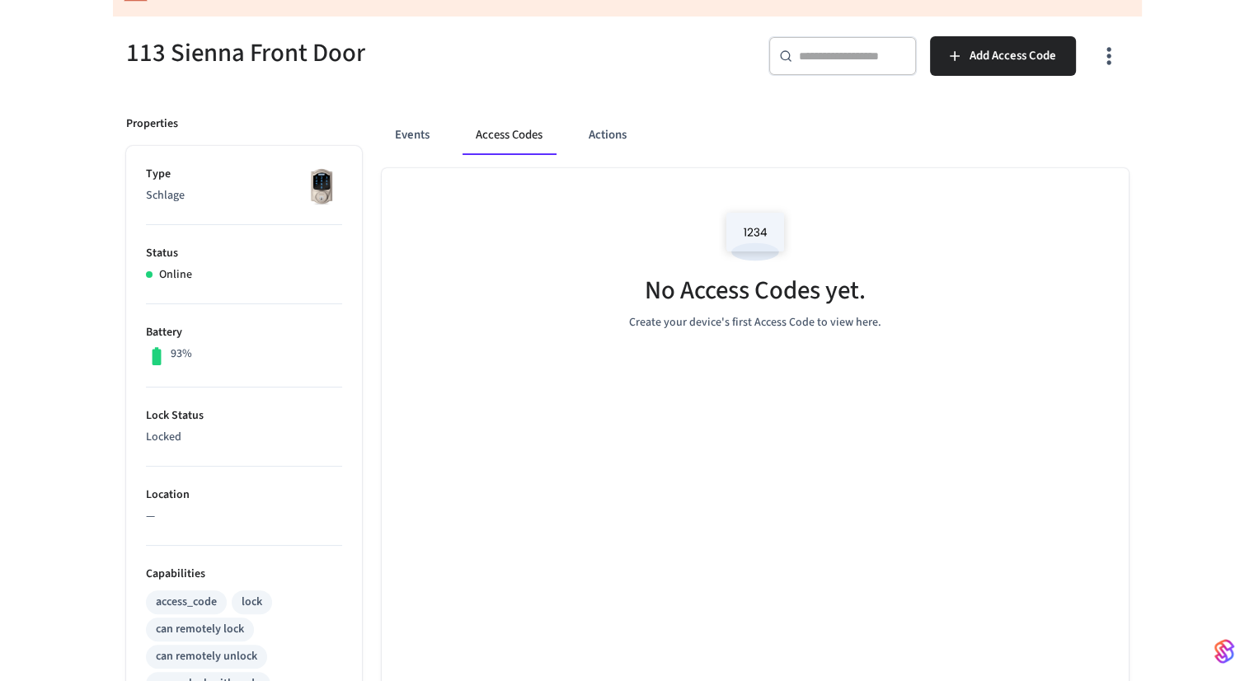
click at [569, 139] on div "Events Access Codes Actions" at bounding box center [755, 135] width 747 height 40
click at [603, 140] on button "Actions" at bounding box center [607, 135] width 64 height 40
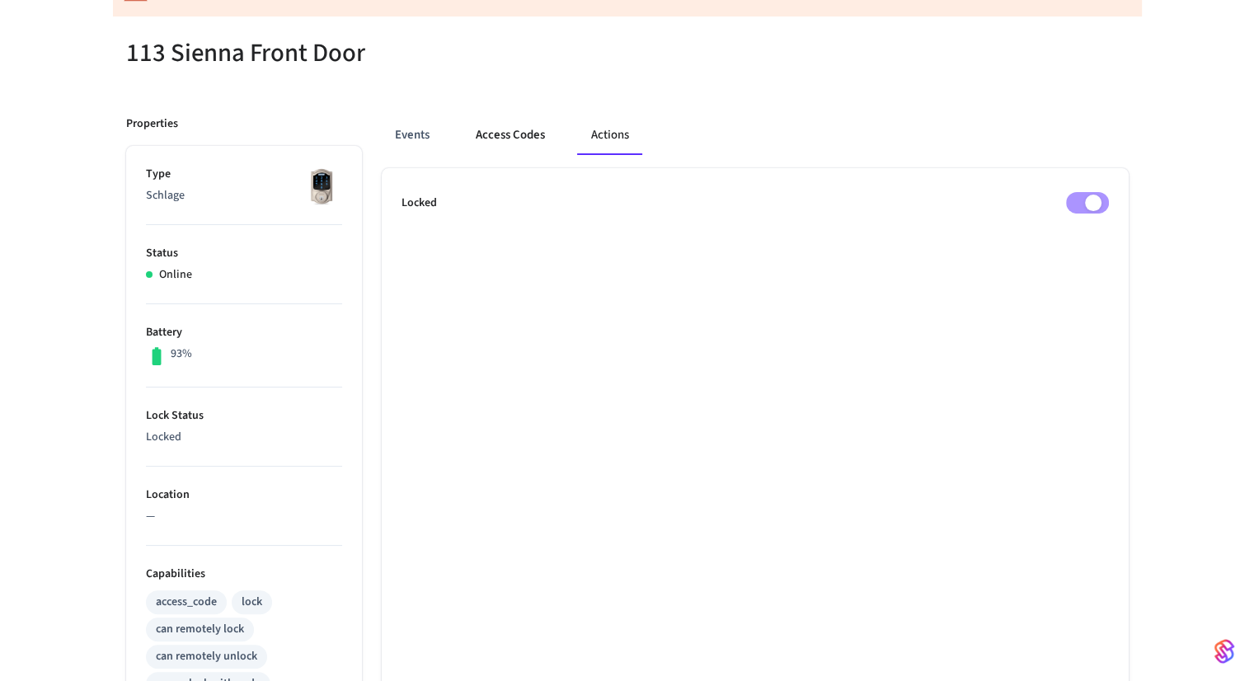
click at [525, 133] on button "Access Codes" at bounding box center [510, 135] width 96 height 40
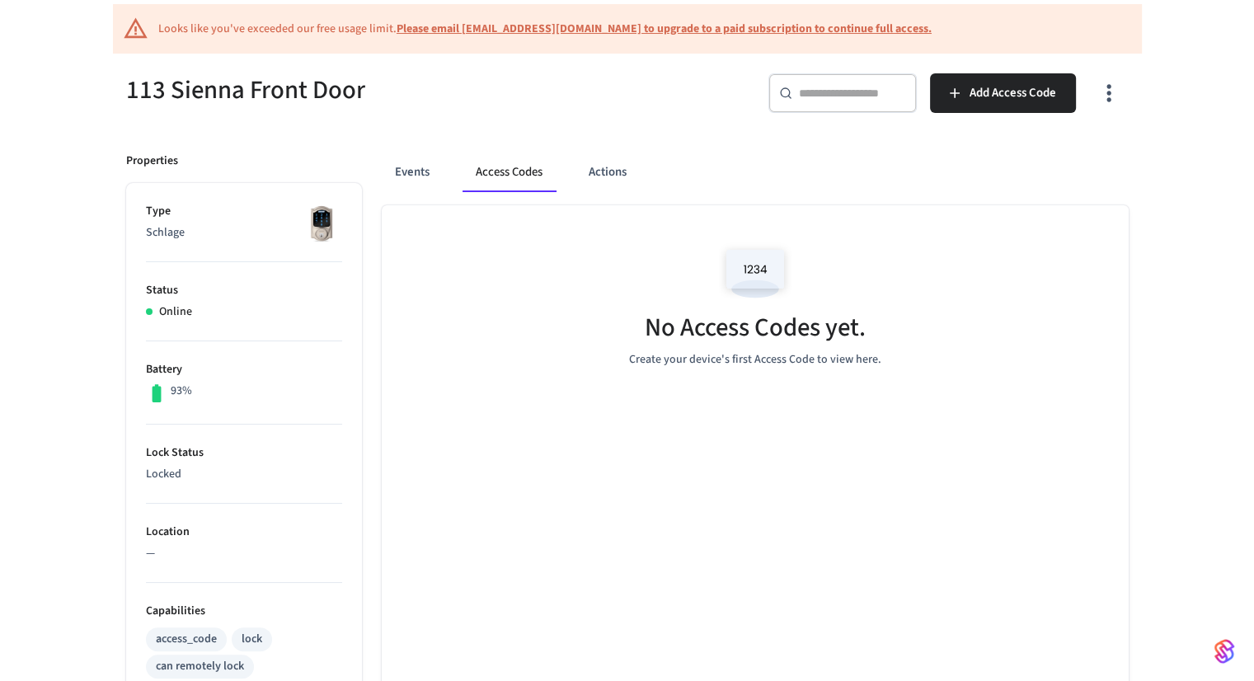
scroll to position [0, 0]
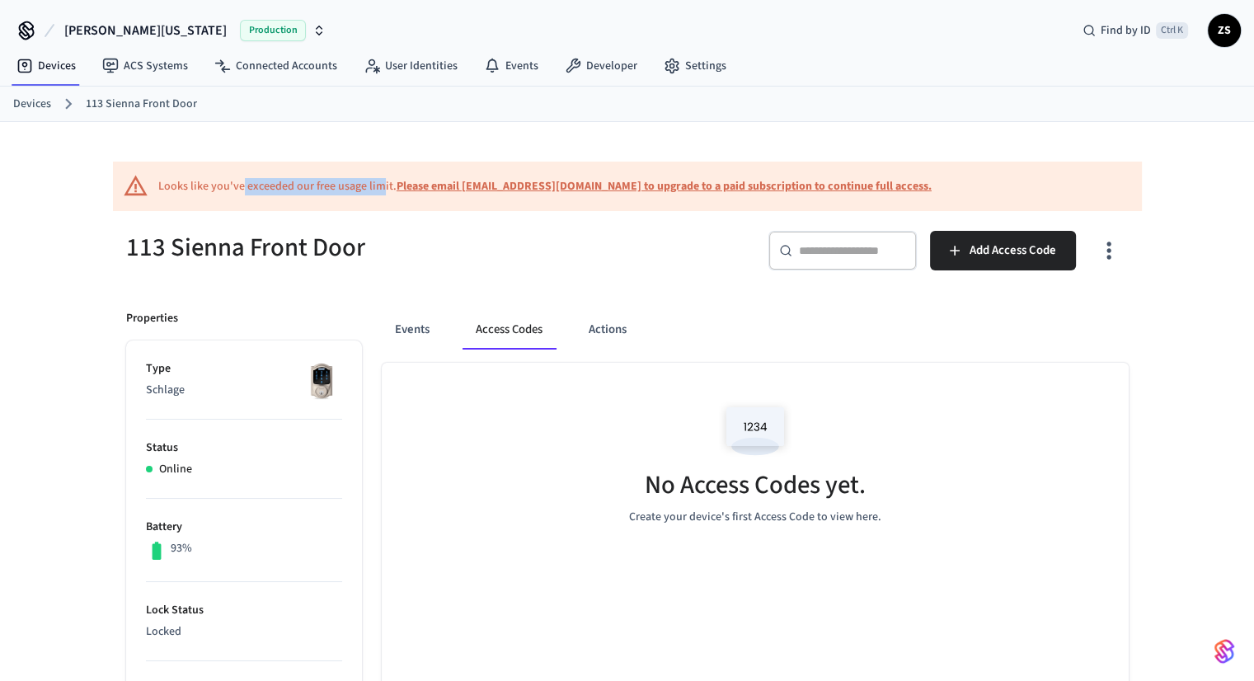
drag, startPoint x: 241, startPoint y: 186, endPoint x: 380, endPoint y: 190, distance: 139.4
click at [380, 190] on div "Looks like you've exceeded our free usage limit. Please email [EMAIL_ADDRESS][D…" at bounding box center [544, 186] width 773 height 17
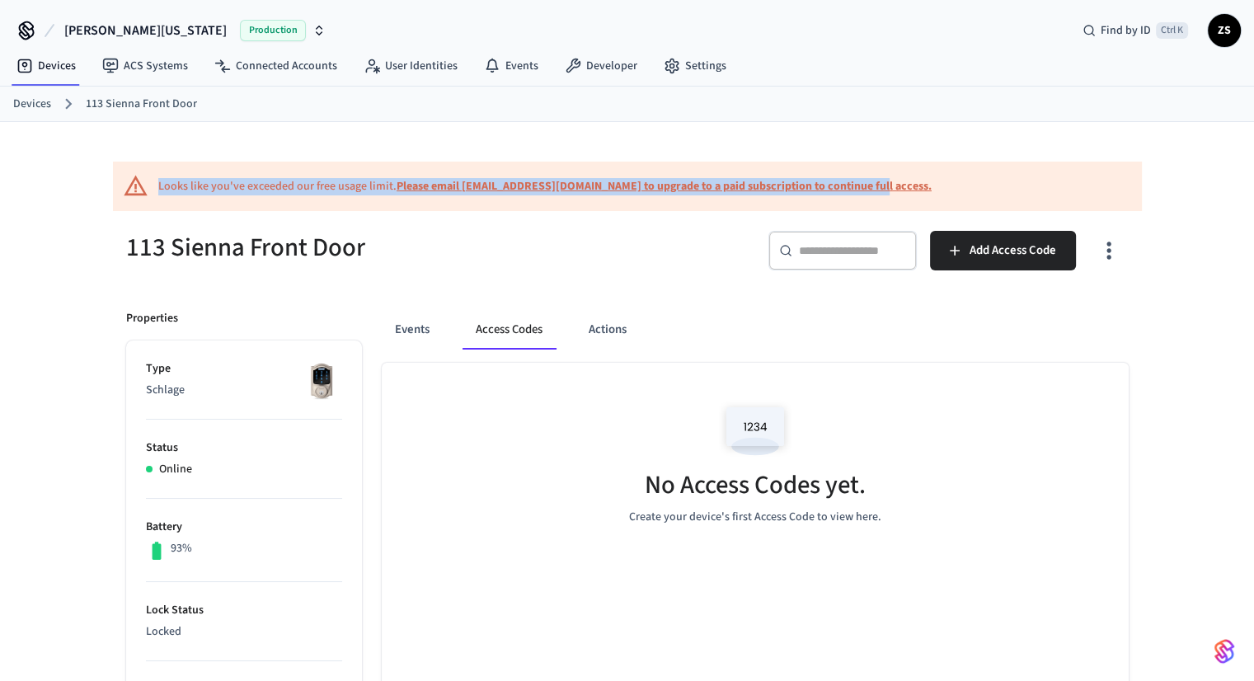
drag, startPoint x: 894, startPoint y: 176, endPoint x: 148, endPoint y: 198, distance: 746.4
click at [148, 198] on div "Looks like you've exceeded our free usage limit. Please email [EMAIL_ADDRESS][D…" at bounding box center [627, 186] width 1029 height 49
copy div "Looks like you've exceeded our free usage limit. Please email [EMAIL_ADDRESS][D…"
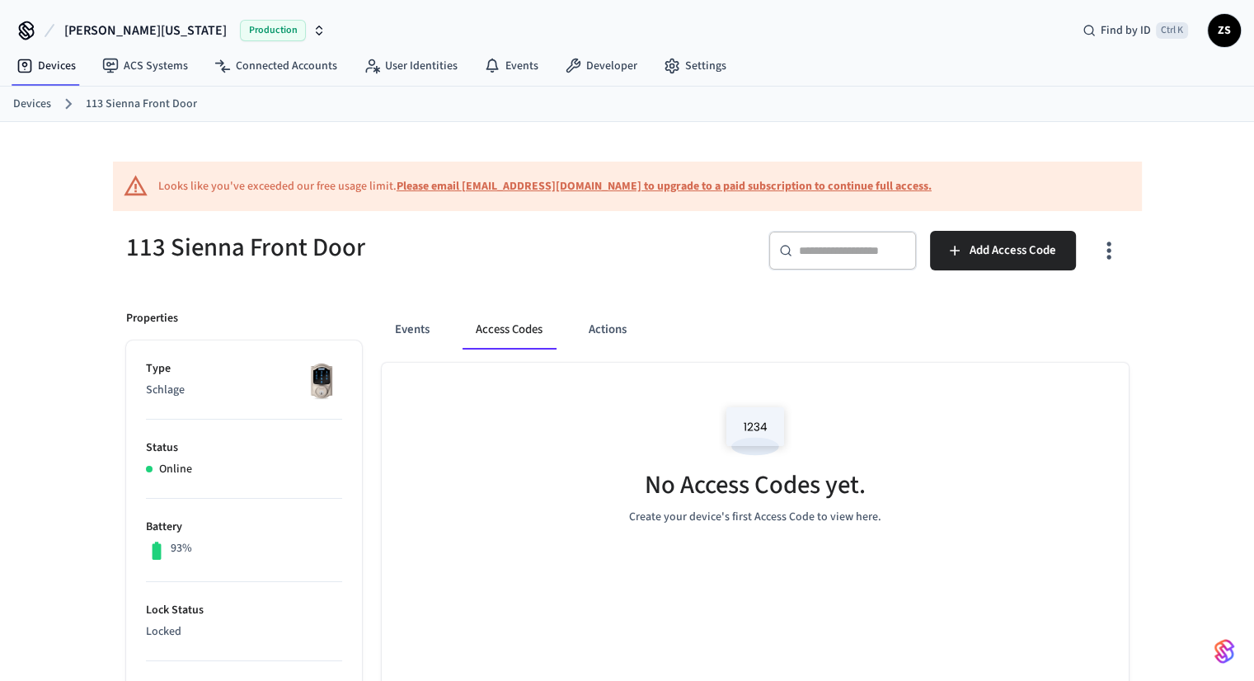
click at [45, 102] on link "Devices" at bounding box center [32, 104] width 38 height 17
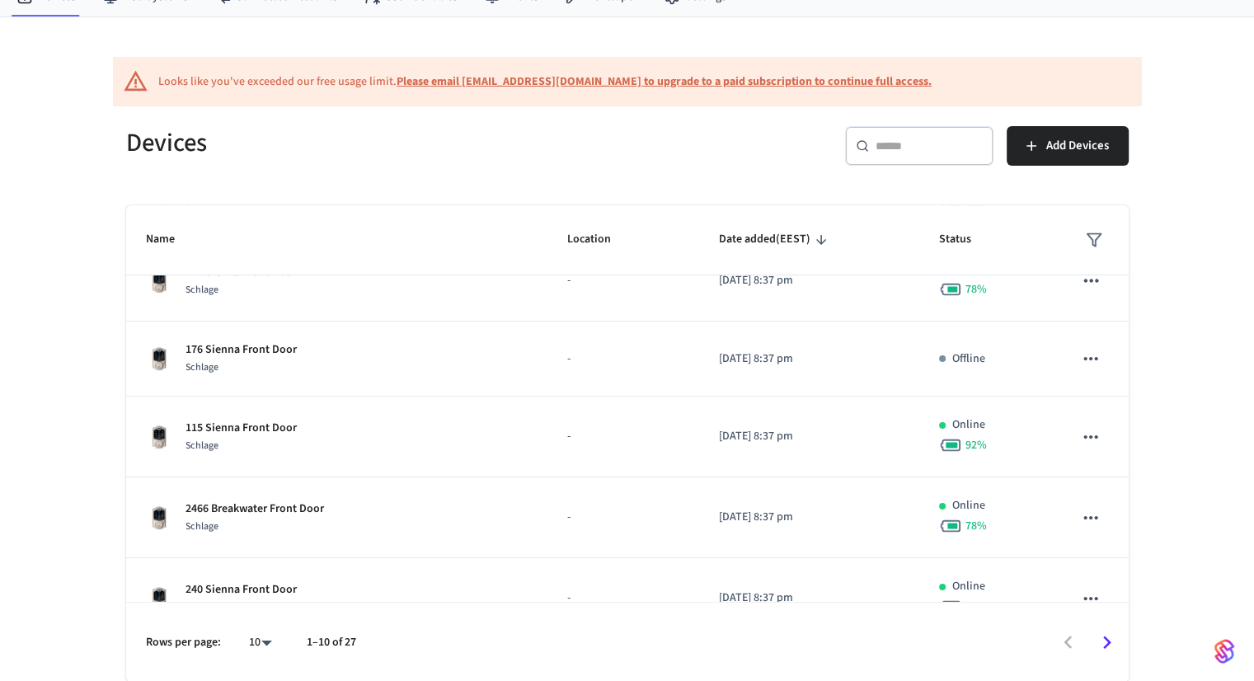
scroll to position [473, 0]
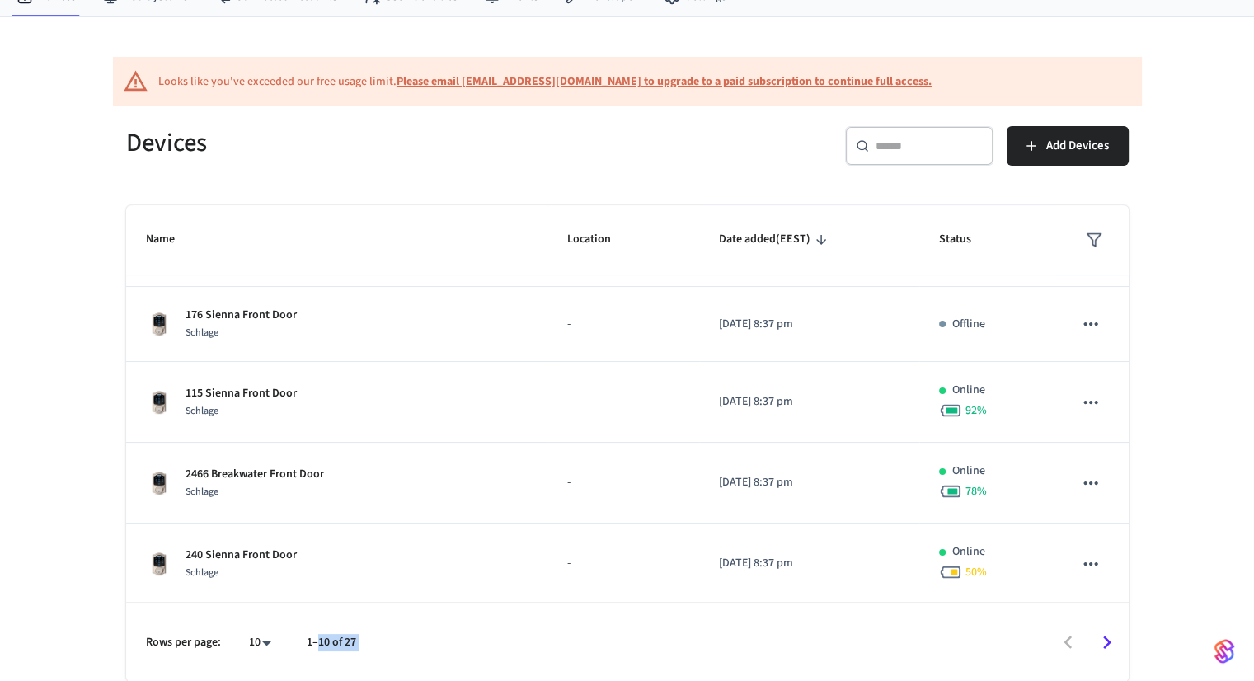
drag, startPoint x: 319, startPoint y: 641, endPoint x: 404, endPoint y: 650, distance: 85.4
click at [404, 650] on div "Rows per page: 10 ** 1–10 of 27" at bounding box center [627, 642] width 1002 height 80
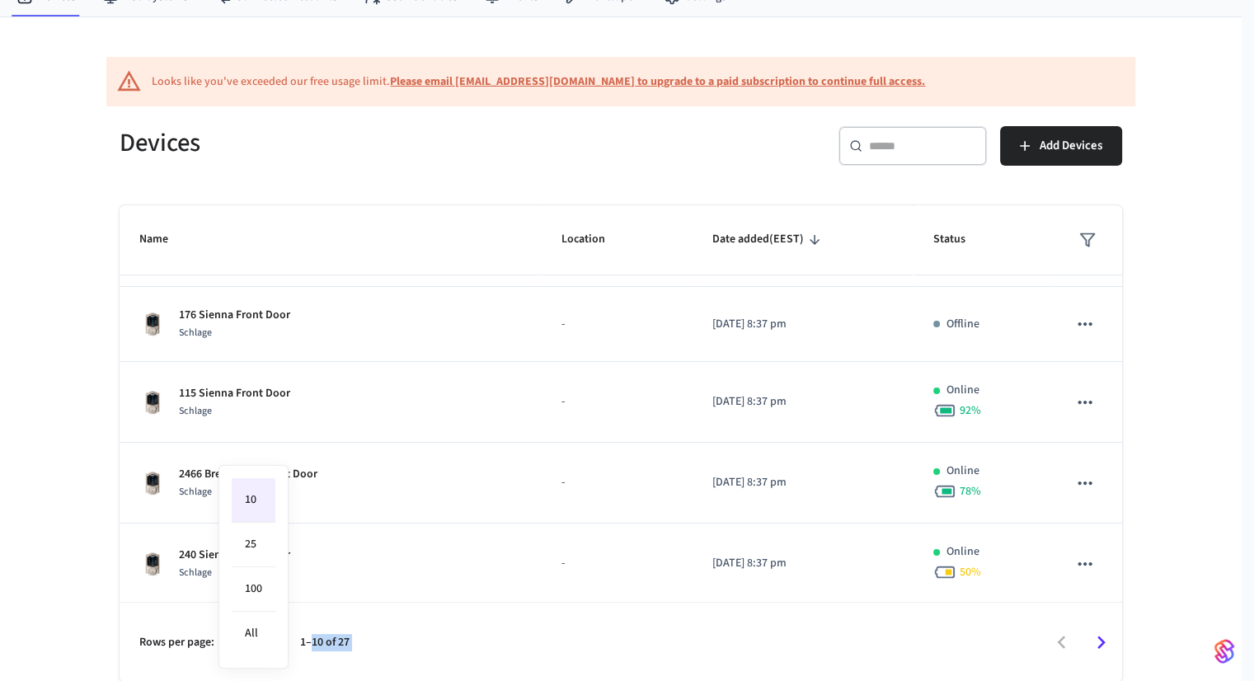
click at [267, 643] on body "[PERSON_NAME] [US_STATE] Production Find by ID Ctrl K ZS Devices ACS Systems Co…" at bounding box center [627, 306] width 1254 height 751
click at [254, 595] on li "100" at bounding box center [254, 589] width 44 height 45
type input "***"
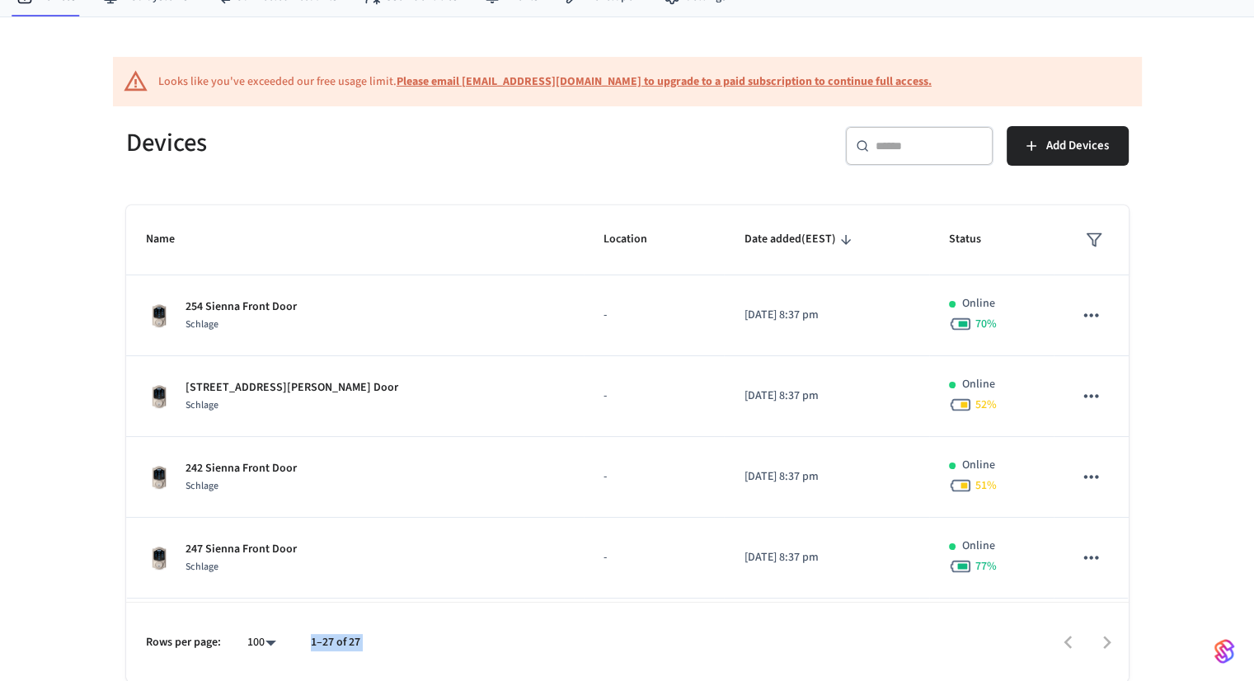
scroll to position [0, 0]
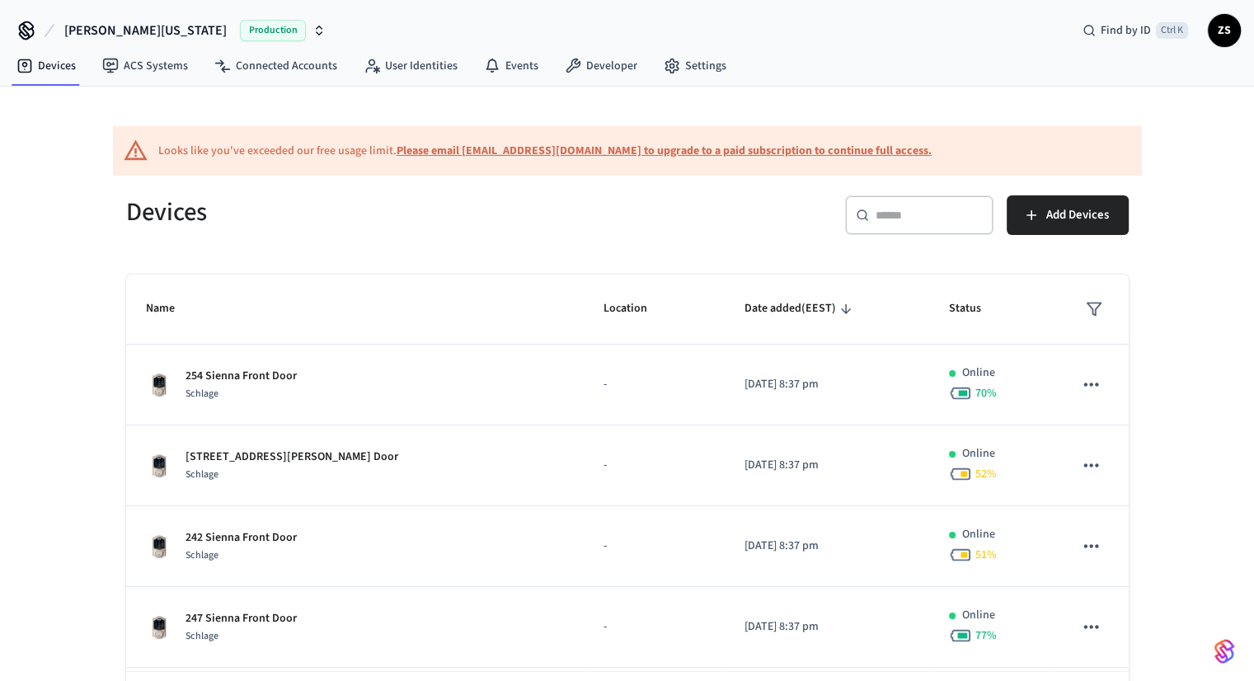
click at [711, 145] on b "Please email [EMAIL_ADDRESS][DOMAIN_NAME] to upgrade to a paid subscription to …" at bounding box center [664, 151] width 535 height 16
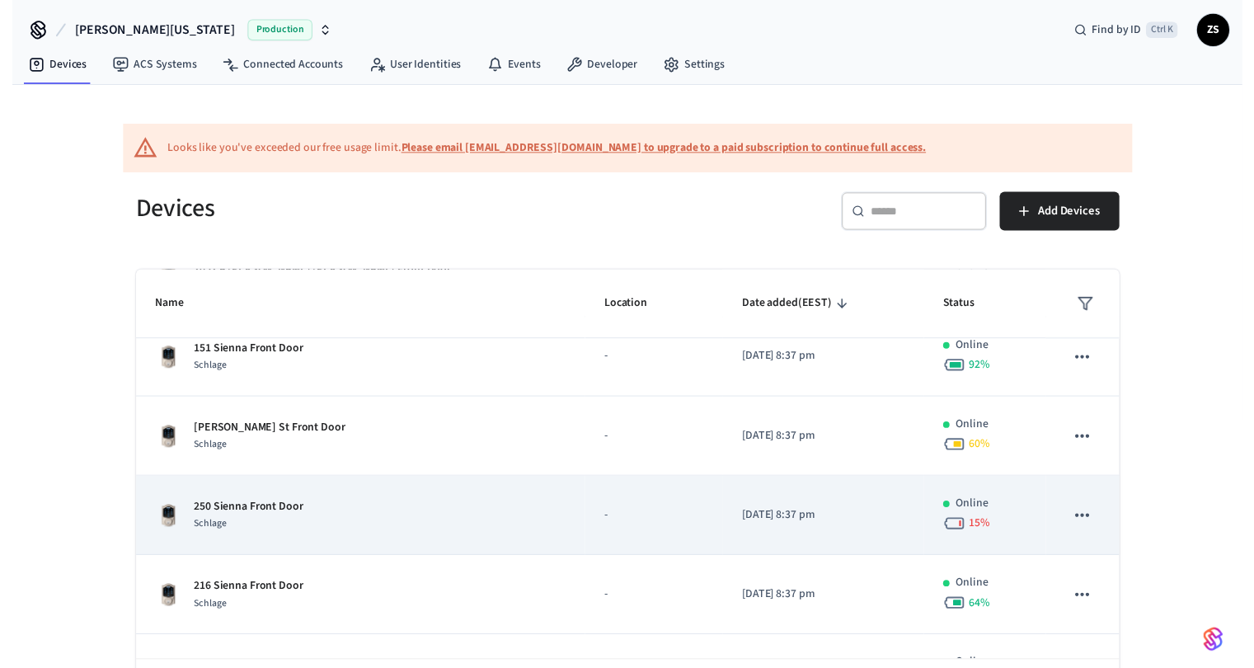
scroll to position [1471, 0]
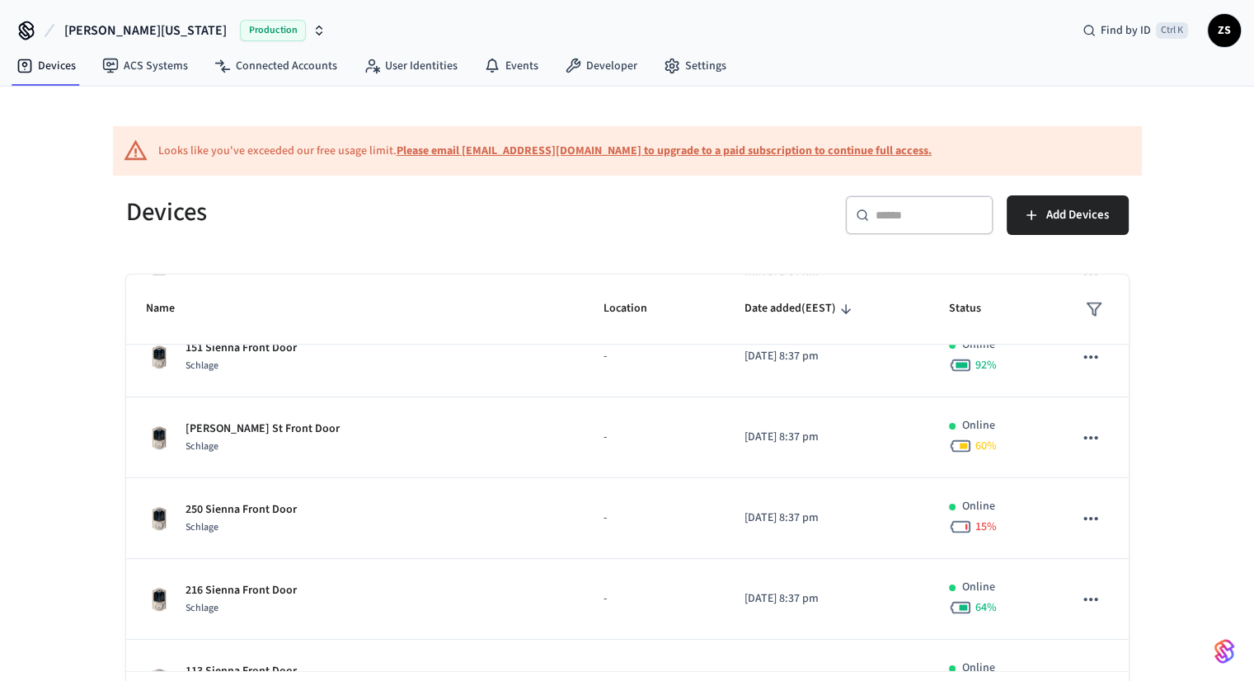
click at [26, 31] on icon at bounding box center [26, 28] width 13 height 13
click at [688, 56] on link "Settings" at bounding box center [694, 66] width 89 height 30
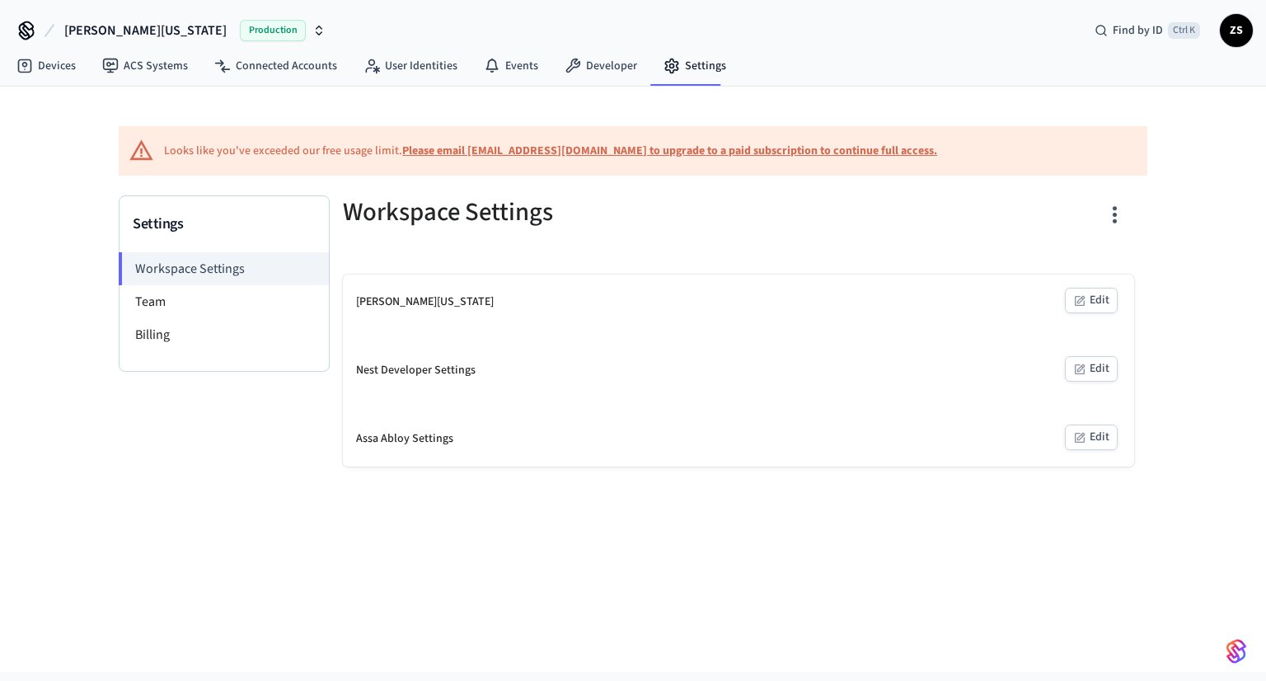
click at [32, 29] on icon at bounding box center [27, 34] width 14 height 11
click at [589, 71] on link "Developer" at bounding box center [600, 66] width 99 height 30
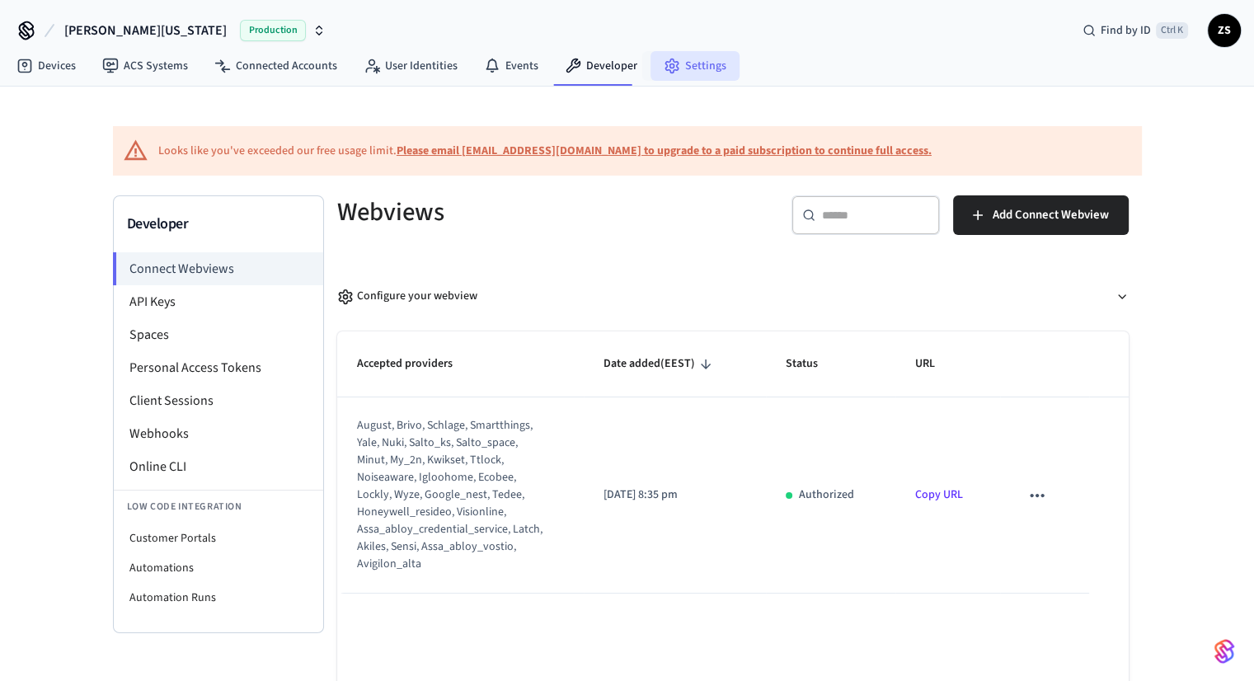
click at [685, 68] on link "Settings" at bounding box center [694, 66] width 89 height 30
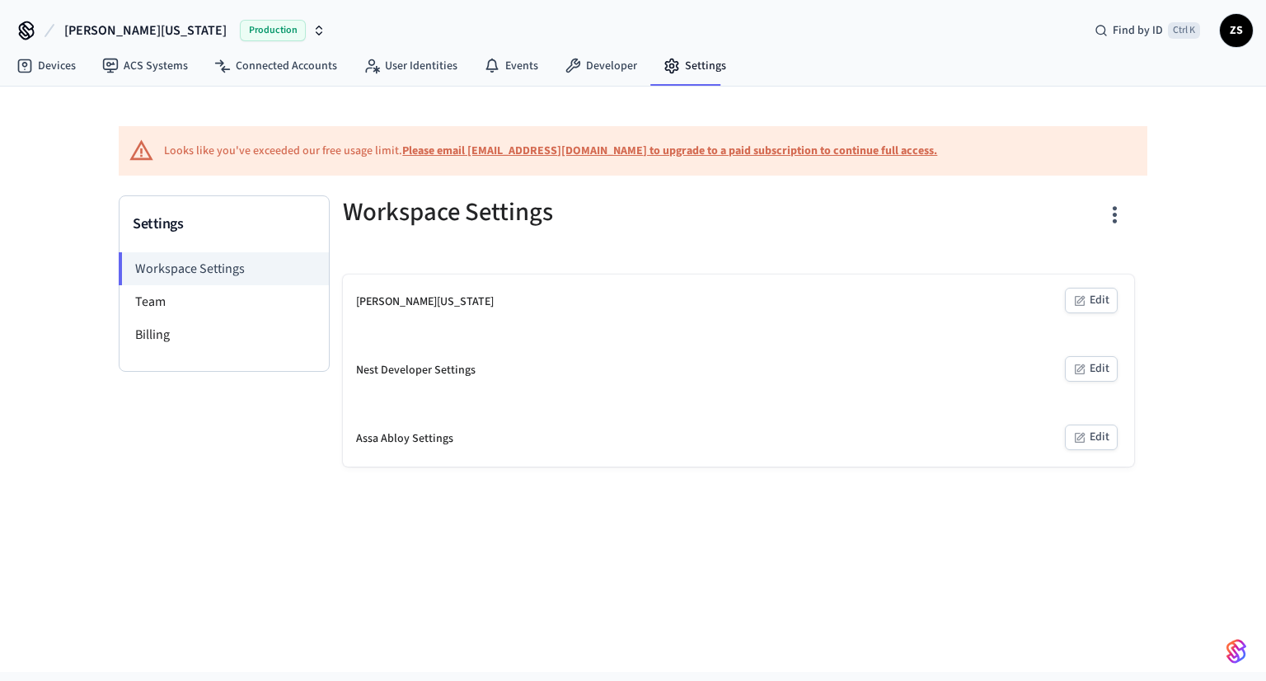
click at [1237, 36] on span "ZS" at bounding box center [1237, 31] width 30 height 30
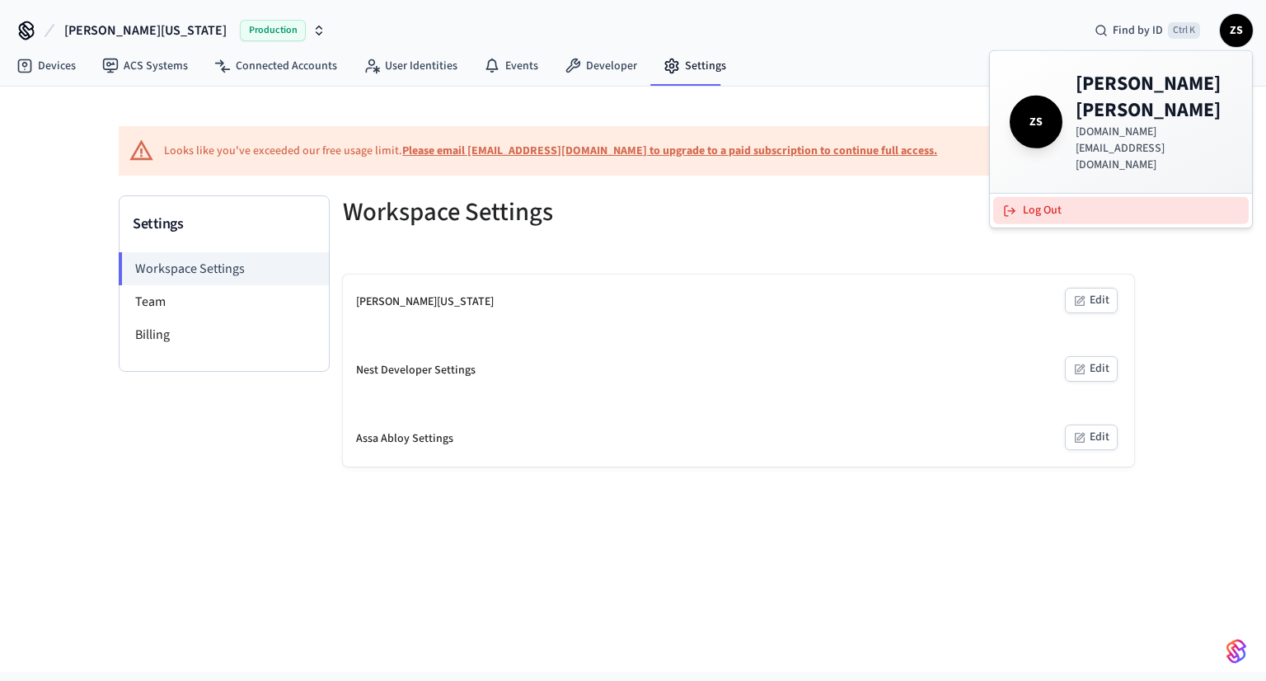
click at [1031, 197] on button "Log Out" at bounding box center [1121, 210] width 256 height 27
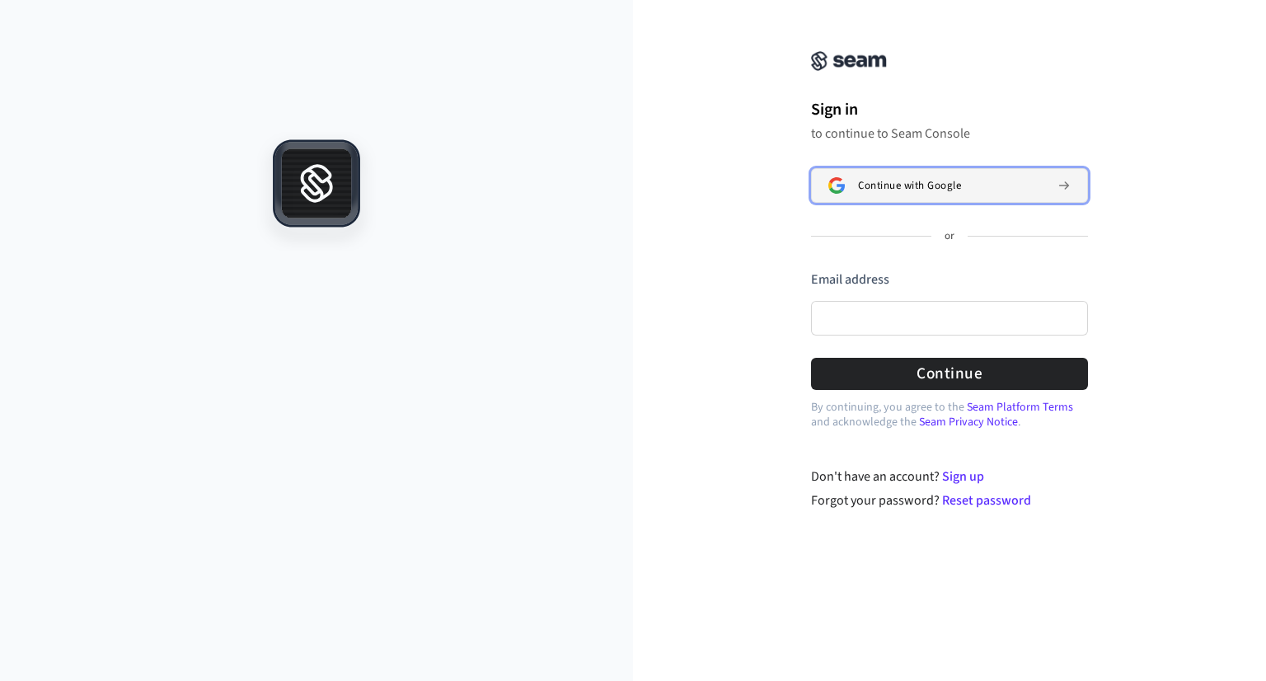
click at [864, 190] on span "Continue with Google" at bounding box center [909, 185] width 103 height 13
